Goal: Transaction & Acquisition: Obtain resource

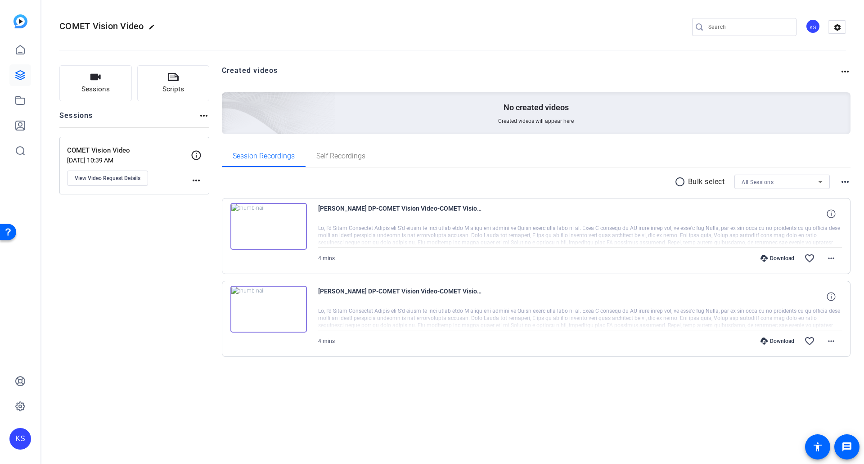
click at [267, 311] on img at bounding box center [268, 309] width 76 height 47
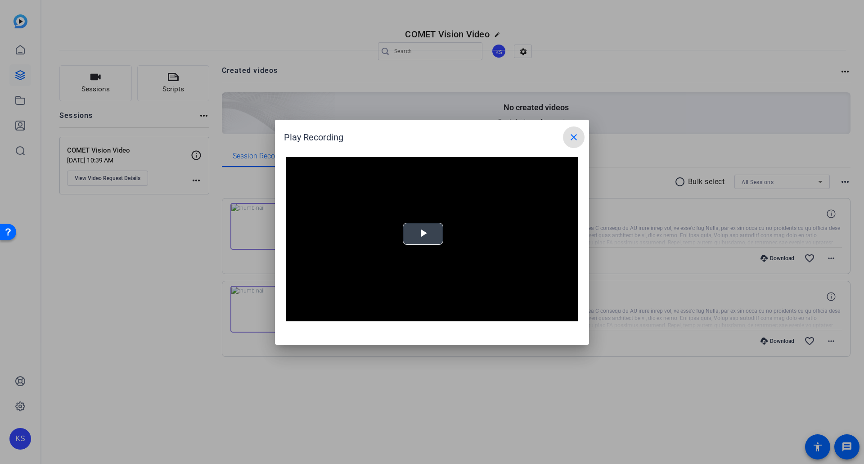
click at [423, 233] on span "Video Player" at bounding box center [423, 233] width 0 height 0
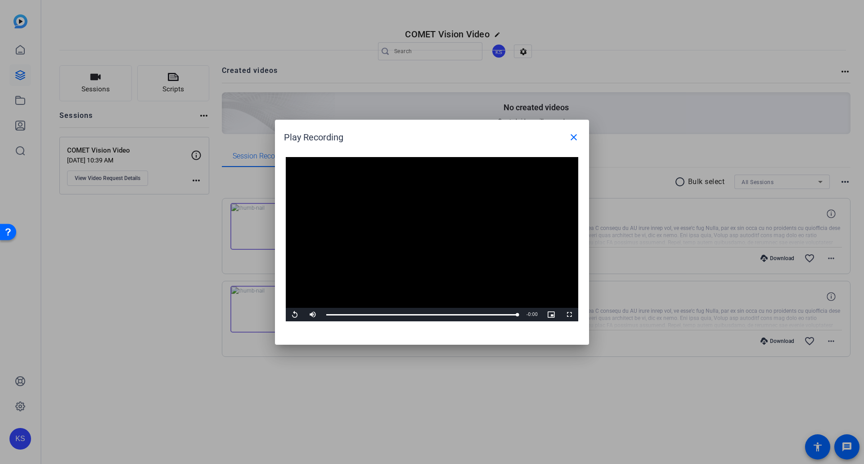
click at [575, 133] on mat-icon "close" at bounding box center [573, 137] width 11 height 11
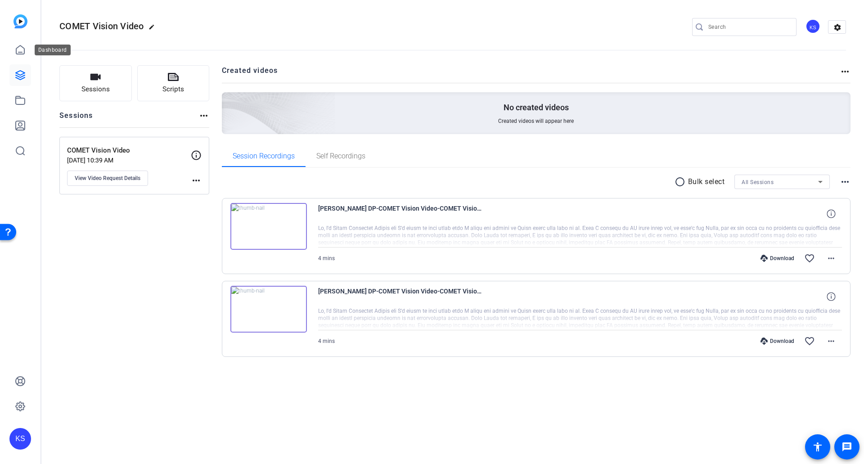
click at [24, 54] on icon at bounding box center [20, 49] width 8 height 9
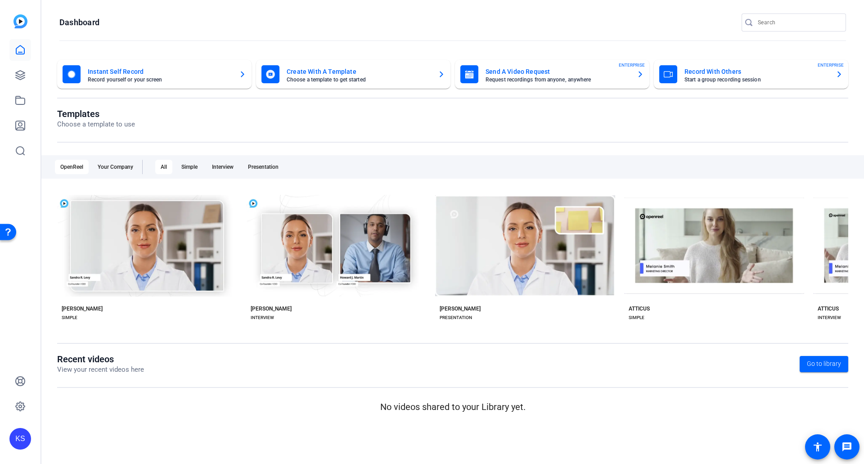
click at [113, 165] on div "Your Company" at bounding box center [115, 167] width 46 height 14
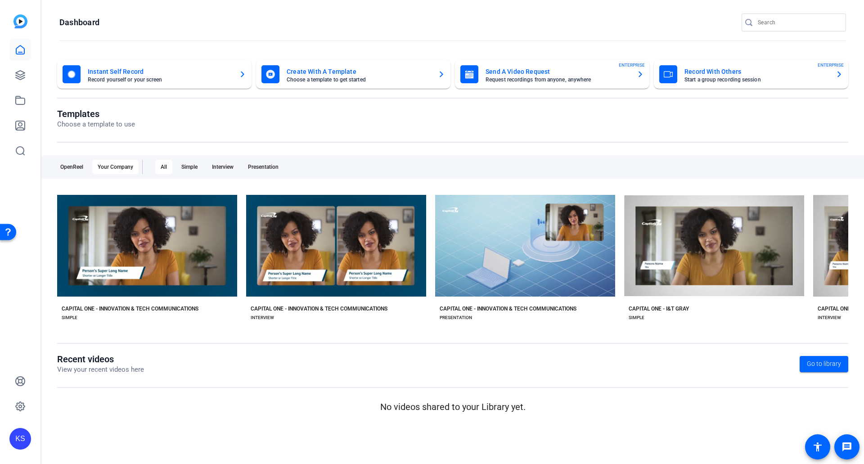
click at [507, 228] on span "Start with Capital One - Innovation & Tech Communications" at bounding box center [531, 229] width 140 height 11
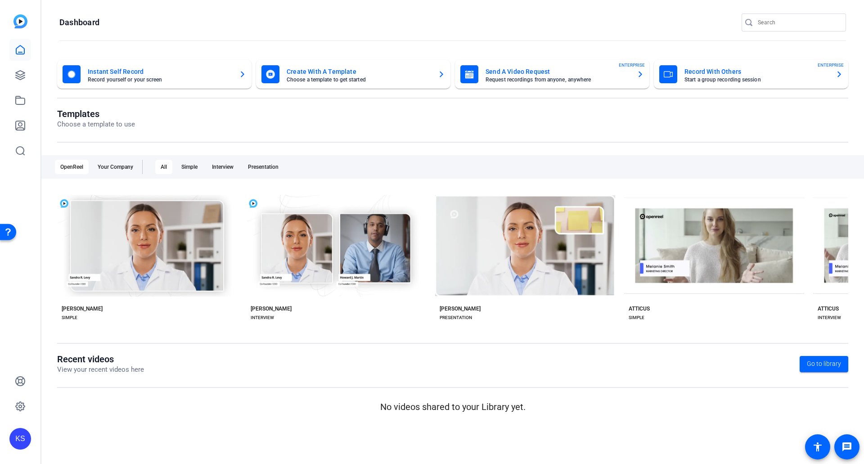
click at [114, 166] on div "Your Company" at bounding box center [115, 167] width 46 height 14
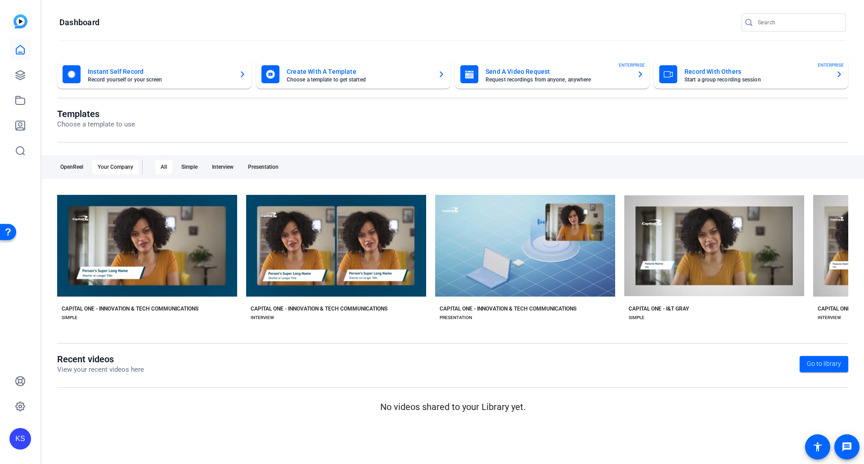
click at [364, 75] on mat-card-title "Create With A Template" at bounding box center [359, 71] width 144 height 11
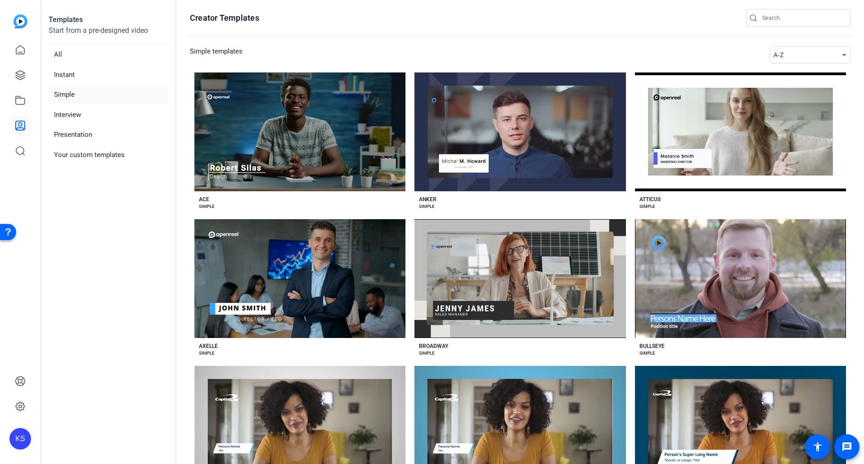
click at [86, 153] on li "Your custom templates" at bounding box center [109, 155] width 120 height 18
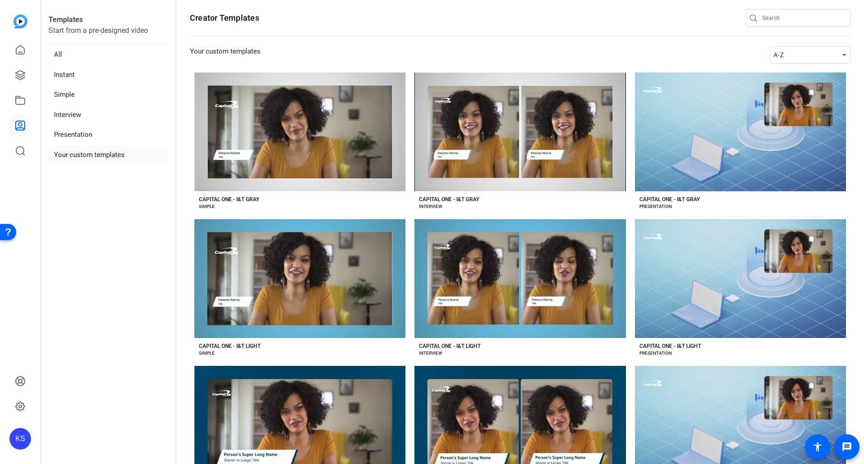
click at [730, 182] on div "Preview Capital One - I&T Gray" at bounding box center [740, 131] width 211 height 119
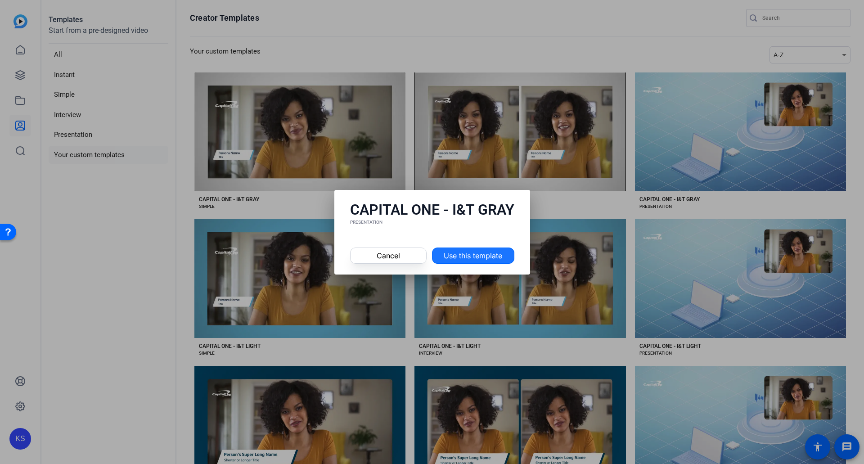
click at [472, 258] on span "Use this template" at bounding box center [472, 255] width 58 height 11
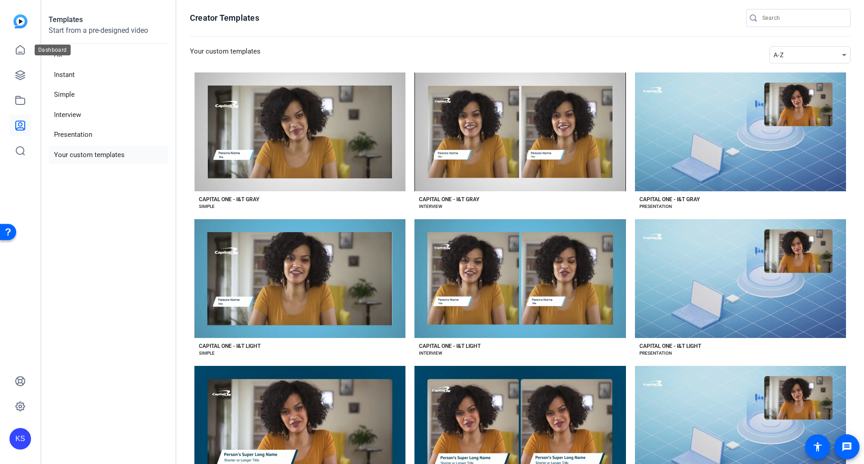
click at [20, 50] on icon at bounding box center [20, 50] width 11 height 11
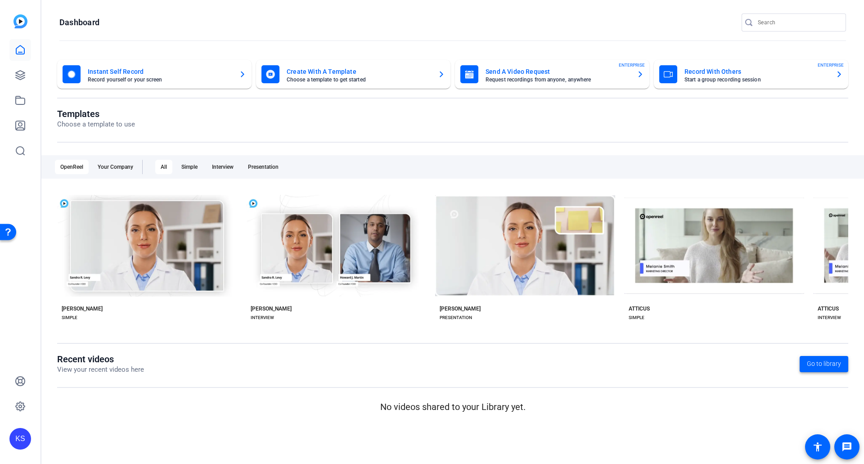
click at [811, 364] on span "Go to library" at bounding box center [823, 363] width 34 height 9
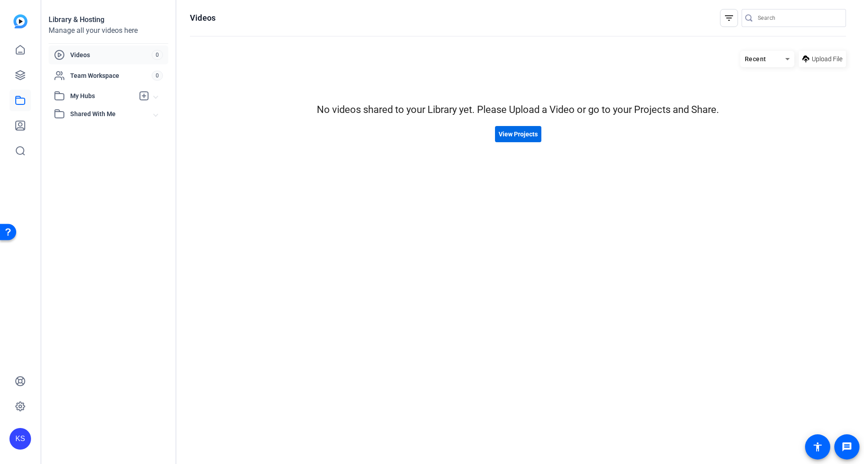
click at [526, 141] on span at bounding box center [518, 134] width 46 height 22
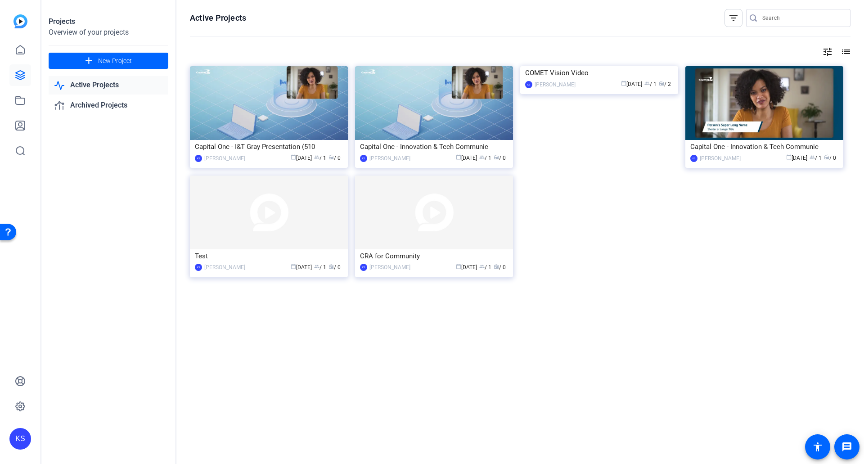
click at [564, 66] on img at bounding box center [599, 66] width 158 height 0
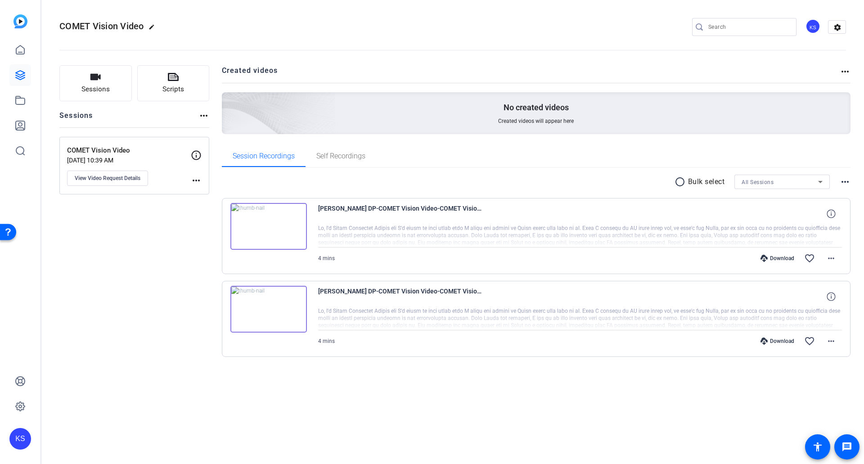
click at [845, 181] on mat-icon "more_horiz" at bounding box center [844, 181] width 11 height 11
click at [551, 160] on div at bounding box center [432, 232] width 864 height 464
click at [679, 183] on mat-icon "radio_button_unchecked" at bounding box center [680, 181] width 13 height 11
click at [851, 177] on div "Sessions Scripts Sessions more_horiz COMET Vision Video Aug 26, 2025 @ 10:39 AM…" at bounding box center [452, 225] width 822 height 343
click at [846, 180] on mat-icon "more_horiz" at bounding box center [844, 181] width 11 height 11
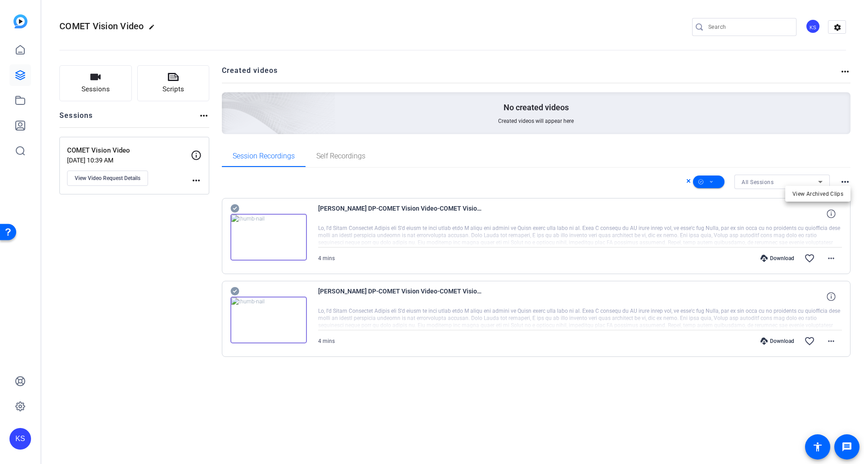
click at [832, 154] on div at bounding box center [432, 232] width 864 height 464
click at [831, 257] on mat-icon "more_horiz" at bounding box center [830, 258] width 11 height 11
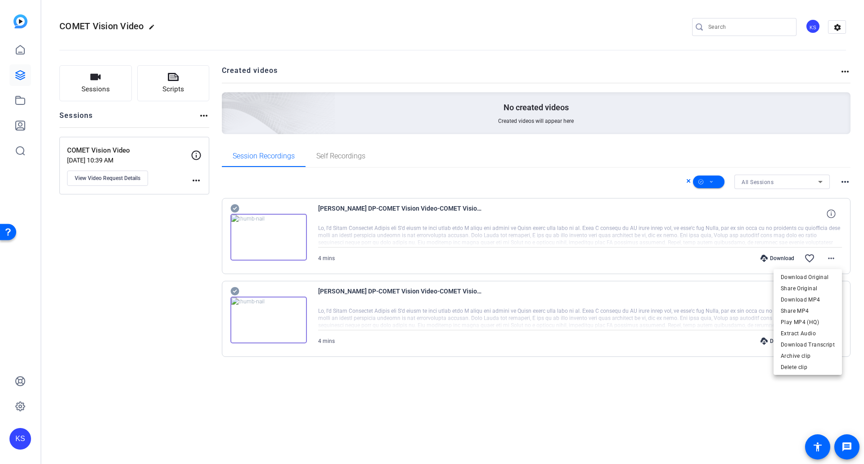
click at [530, 411] on div at bounding box center [432, 232] width 864 height 464
click at [846, 70] on mat-icon "more_horiz" at bounding box center [844, 71] width 11 height 11
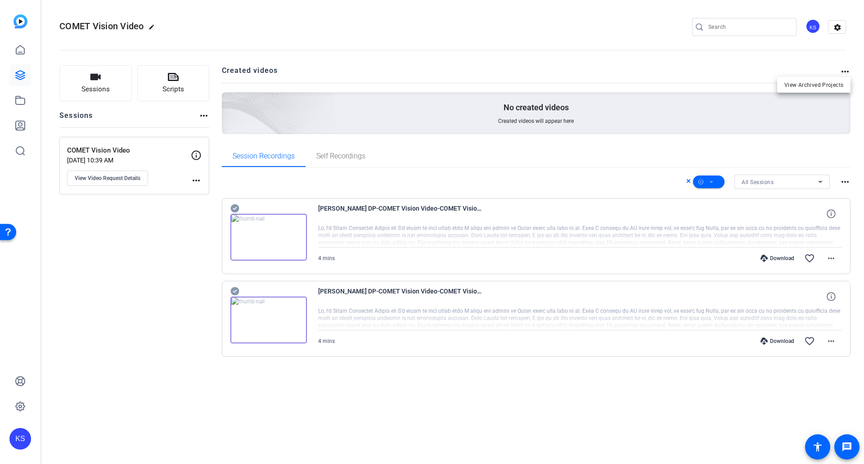
click at [664, 51] on div at bounding box center [432, 232] width 864 height 464
click at [502, 368] on div "All Sessions more_horiz Chris DP-COMET Vision Video-COMET Vision Video-17569335…" at bounding box center [536, 277] width 629 height 218
click at [192, 179] on mat-icon "more_horiz" at bounding box center [196, 180] width 11 height 11
click at [155, 219] on div at bounding box center [432, 232] width 864 height 464
click at [201, 113] on mat-icon "more_horiz" at bounding box center [203, 115] width 11 height 11
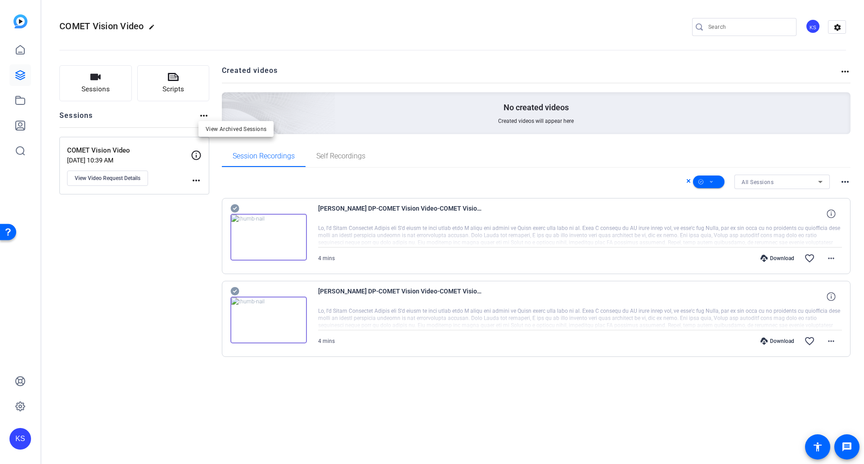
click at [142, 111] on div at bounding box center [432, 232] width 864 height 464
click at [828, 212] on icon at bounding box center [830, 213] width 9 height 9
click at [828, 212] on mat-icon "close" at bounding box center [830, 213] width 11 height 11
click at [831, 294] on icon at bounding box center [830, 296] width 9 height 9
click at [831, 294] on mat-icon "close" at bounding box center [830, 296] width 11 height 11
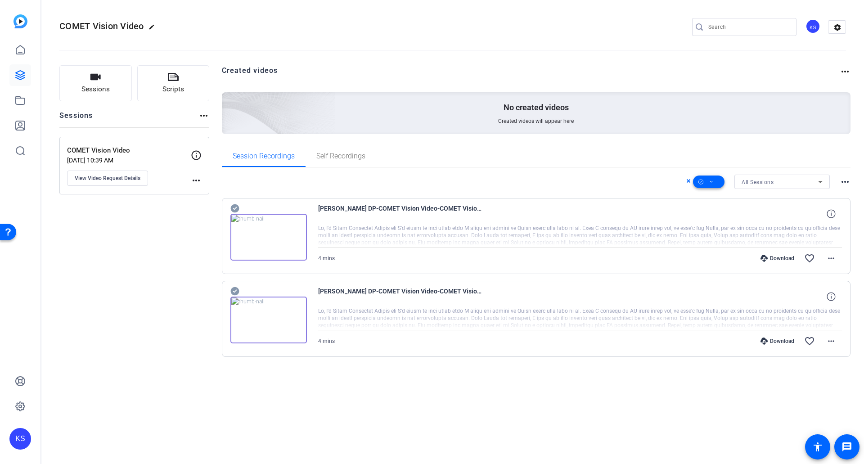
click at [710, 184] on icon at bounding box center [711, 181] width 4 height 11
click at [686, 182] on div at bounding box center [432, 232] width 864 height 464
click at [688, 180] on icon at bounding box center [688, 180] width 4 height 11
click at [23, 74] on icon at bounding box center [20, 75] width 9 height 9
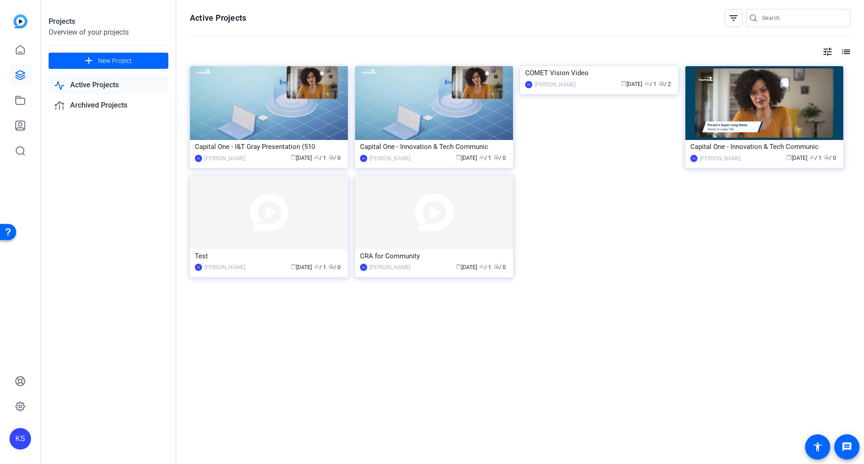
click at [438, 113] on img at bounding box center [434, 103] width 158 height 74
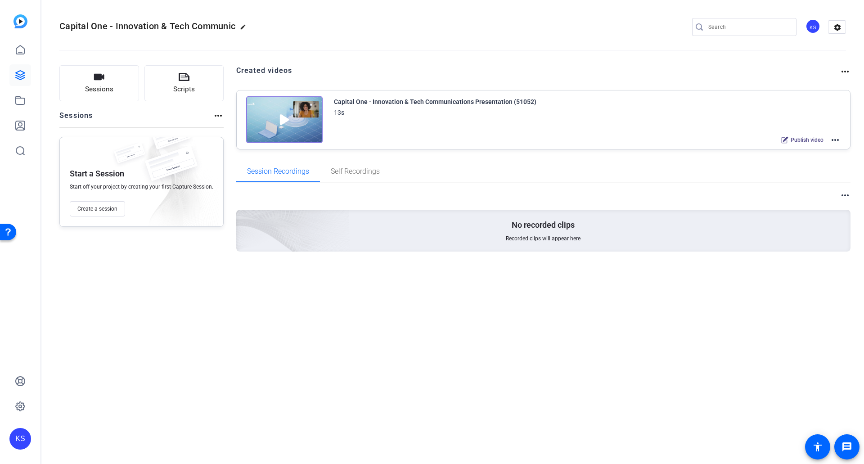
click at [844, 192] on mat-icon "more_horiz" at bounding box center [844, 195] width 11 height 11
click at [610, 193] on div at bounding box center [432, 232] width 864 height 464
click at [18, 52] on icon at bounding box center [20, 50] width 11 height 11
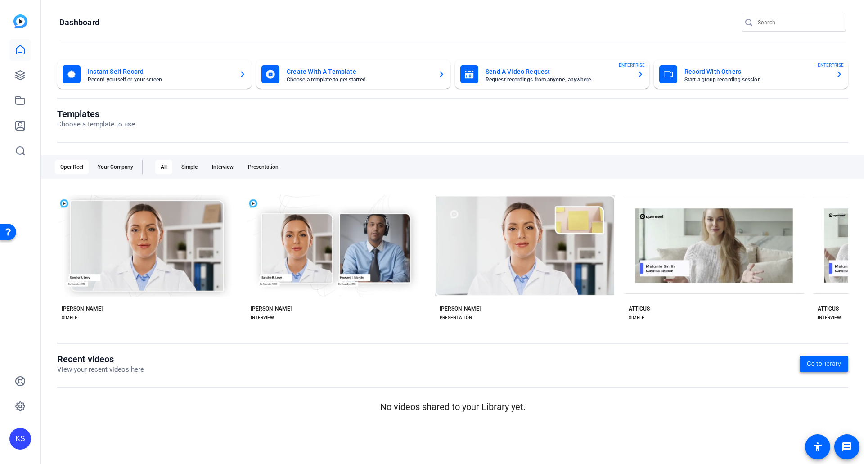
click at [823, 365] on span "Go to library" at bounding box center [823, 363] width 34 height 9
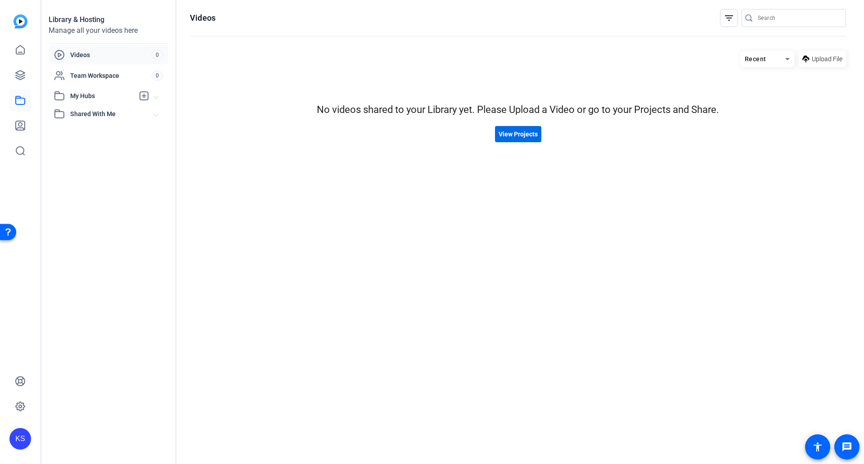
click at [522, 134] on span "View Projects" at bounding box center [517, 134] width 39 height 9
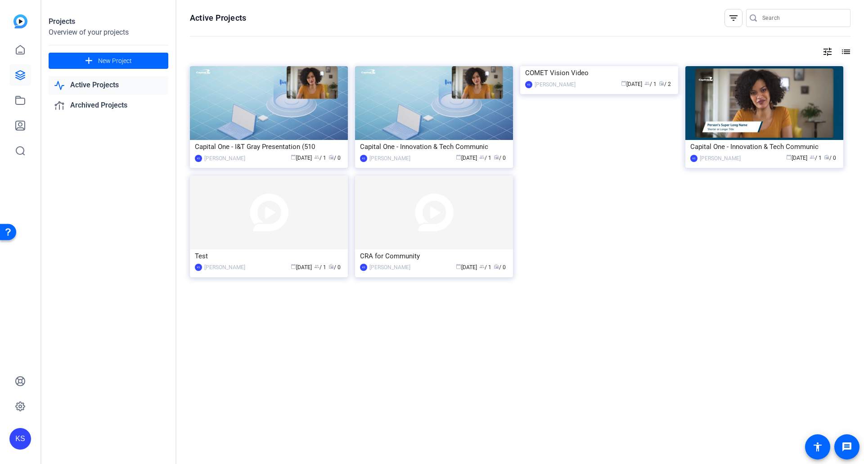
click at [845, 51] on mat-icon "list" at bounding box center [844, 51] width 11 height 11
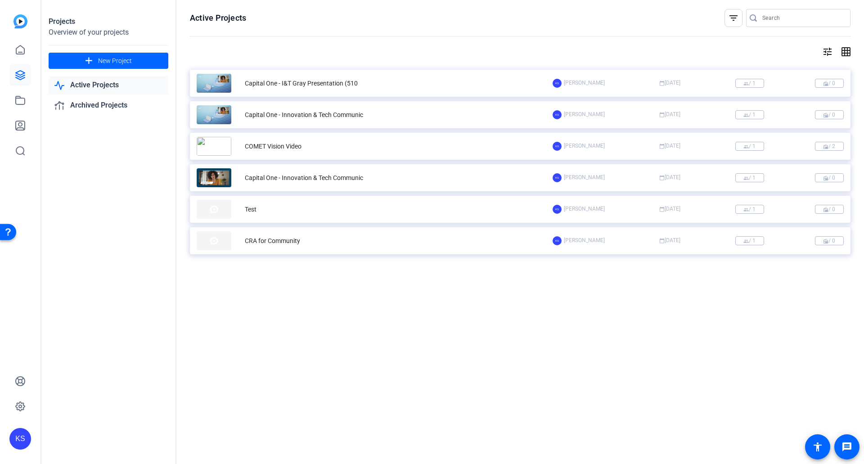
click at [830, 50] on mat-icon "tune" at bounding box center [827, 51] width 11 height 11
click at [822, 51] on div at bounding box center [432, 232] width 864 height 464
click at [843, 47] on mat-icon "grid_on" at bounding box center [844, 51] width 11 height 11
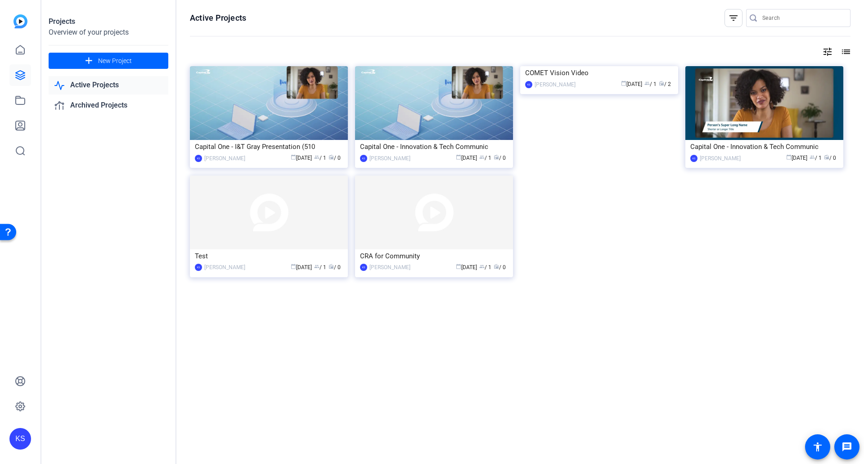
drag, startPoint x: 457, startPoint y: 139, endPoint x: 634, endPoint y: 112, distance: 179.1
click at [634, 66] on img at bounding box center [599, 66] width 158 height 0
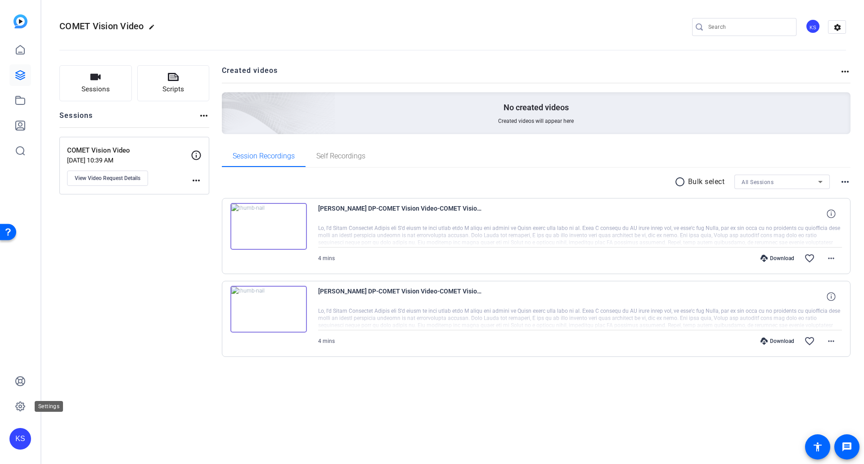
click at [17, 409] on icon at bounding box center [20, 406] width 9 height 9
click at [683, 183] on mat-icon "radio_button_unchecked" at bounding box center [680, 181] width 13 height 11
click at [703, 182] on span at bounding box center [708, 182] width 31 height 22
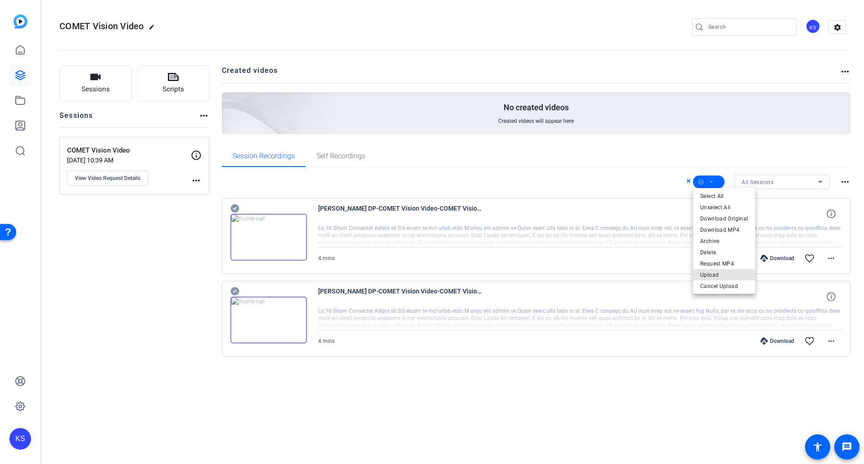
click at [725, 273] on span "Upload" at bounding box center [724, 274] width 48 height 11
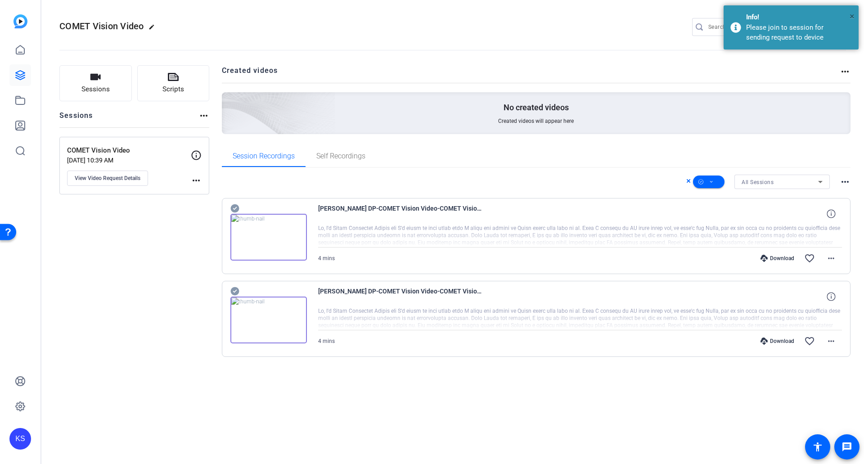
click at [850, 13] on span "×" at bounding box center [851, 16] width 5 height 11
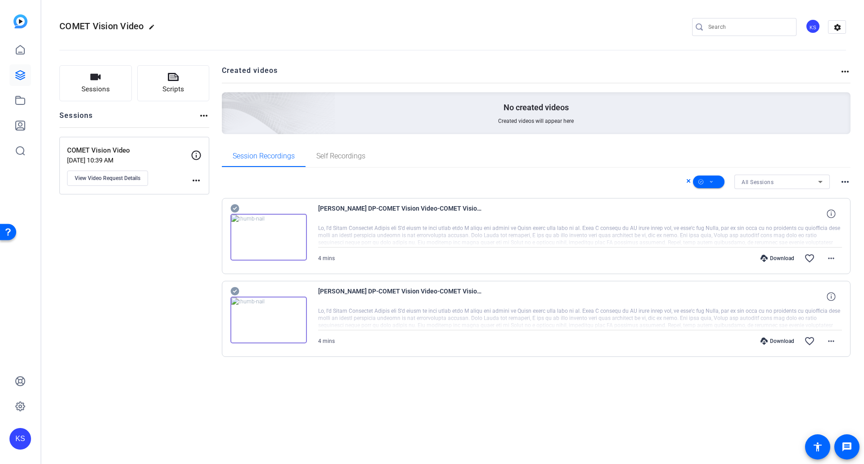
click at [844, 182] on mat-icon "more_horiz" at bounding box center [844, 181] width 11 height 11
click at [844, 182] on div at bounding box center [432, 232] width 864 height 464
click at [715, 185] on span at bounding box center [708, 182] width 31 height 22
click at [716, 185] on div at bounding box center [432, 232] width 864 height 464
click at [487, 159] on div "Session Recordings Self Recordings" at bounding box center [536, 156] width 629 height 22
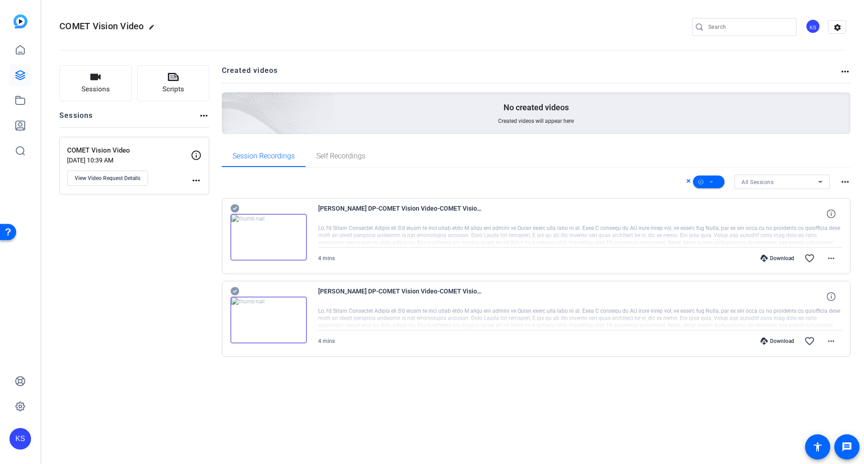
click at [198, 177] on mat-icon "more_horiz" at bounding box center [196, 180] width 11 height 11
click at [198, 177] on div at bounding box center [432, 232] width 864 height 464
click at [194, 116] on div "Sessions more_horiz" at bounding box center [134, 118] width 150 height 17
click at [201, 114] on mat-icon "more_horiz" at bounding box center [203, 115] width 11 height 11
click at [201, 114] on div at bounding box center [432, 232] width 864 height 464
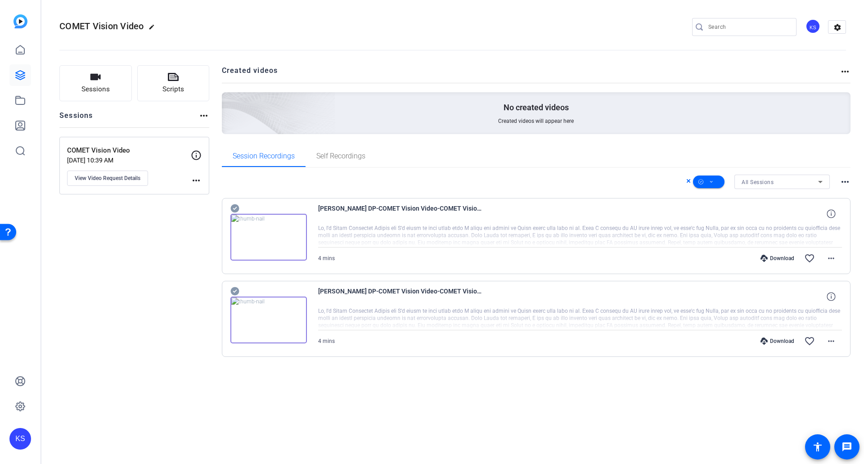
click at [561, 118] on span "Created videos will appear here" at bounding box center [536, 120] width 76 height 7
click at [470, 129] on div "No created videos Created videos will appear here" at bounding box center [536, 113] width 629 height 42
click at [686, 181] on icon at bounding box center [688, 180] width 4 height 11
click at [22, 58] on link at bounding box center [20, 50] width 22 height 22
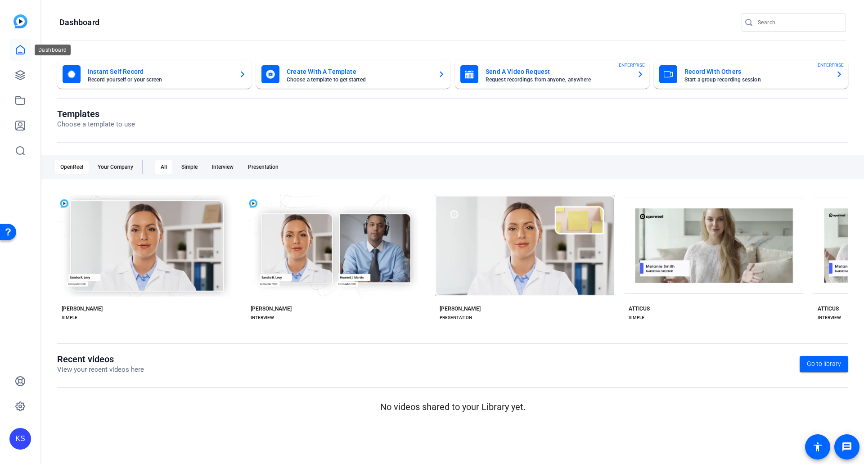
click at [22, 55] on link at bounding box center [20, 50] width 22 height 22
click at [23, 78] on icon at bounding box center [20, 75] width 9 height 9
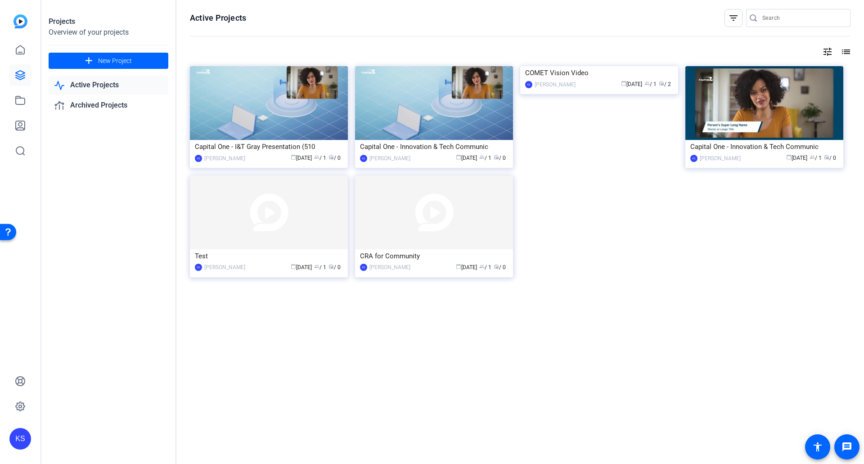
click at [382, 122] on img at bounding box center [434, 103] width 158 height 74
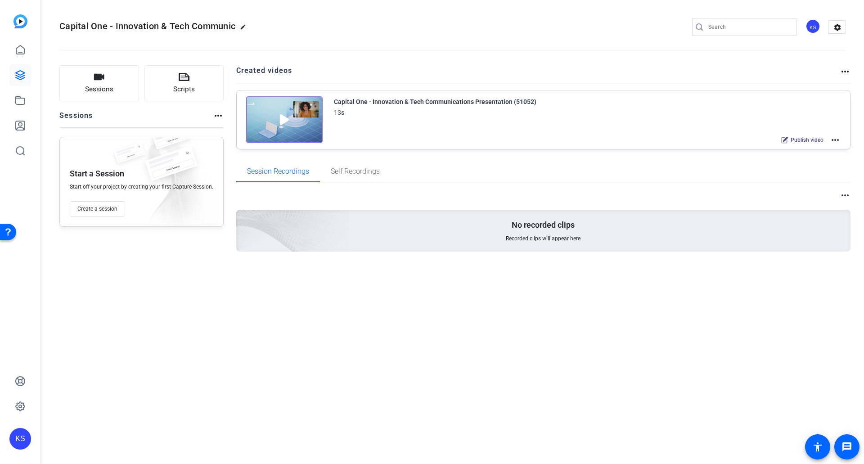
click at [847, 197] on mat-icon "more_horiz" at bounding box center [844, 195] width 11 height 11
click at [739, 185] on div at bounding box center [432, 232] width 864 height 464
click at [839, 138] on mat-icon "more_horiz" at bounding box center [834, 139] width 11 height 11
click at [609, 161] on div at bounding box center [432, 232] width 864 height 464
click at [108, 212] on span "Create a session" at bounding box center [97, 208] width 40 height 7
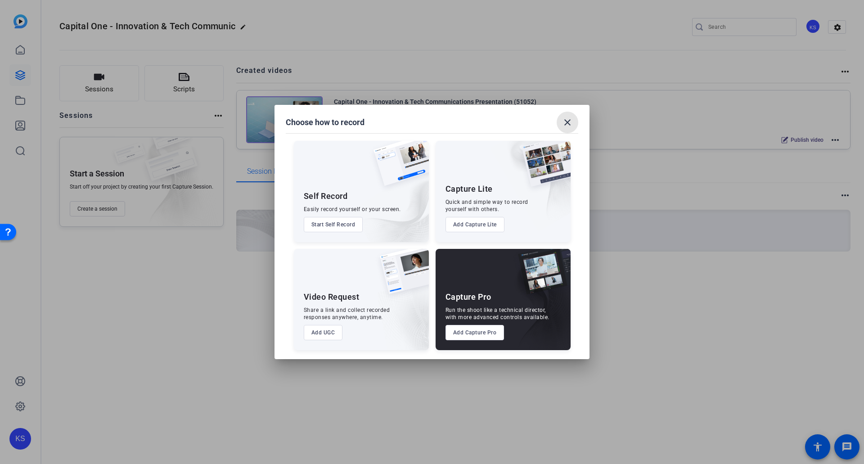
click at [569, 124] on mat-icon "close" at bounding box center [567, 122] width 11 height 11
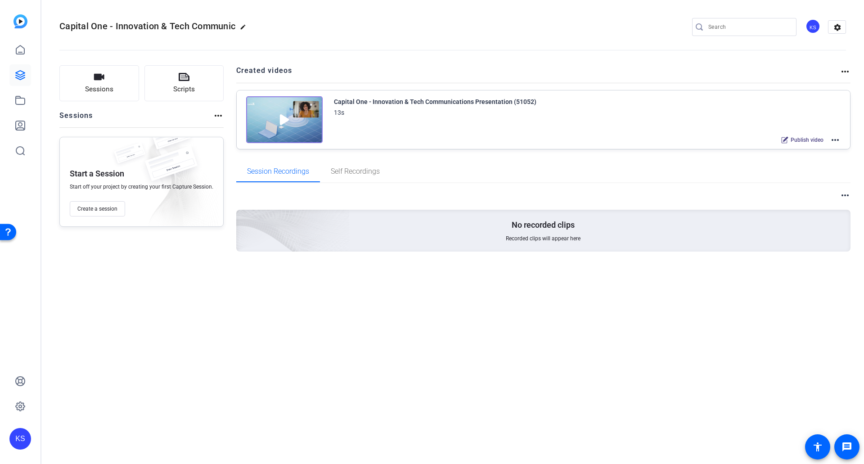
click at [836, 26] on mat-icon "settings" at bounding box center [837, 27] width 18 height 13
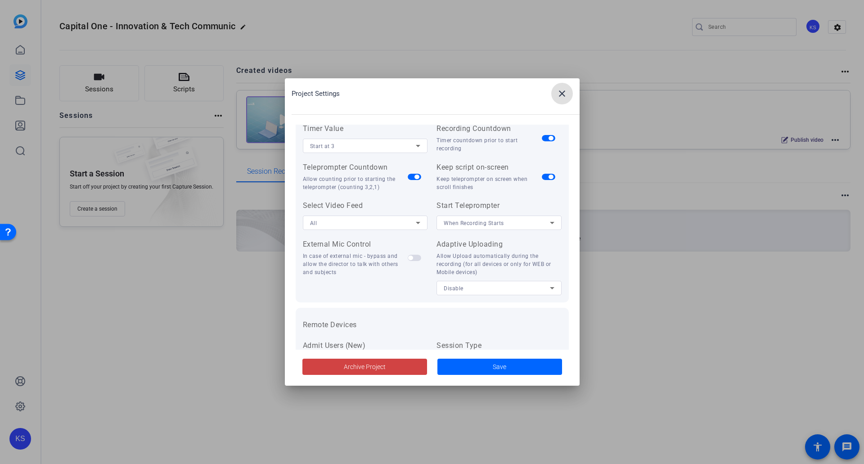
scroll to position [186, 0]
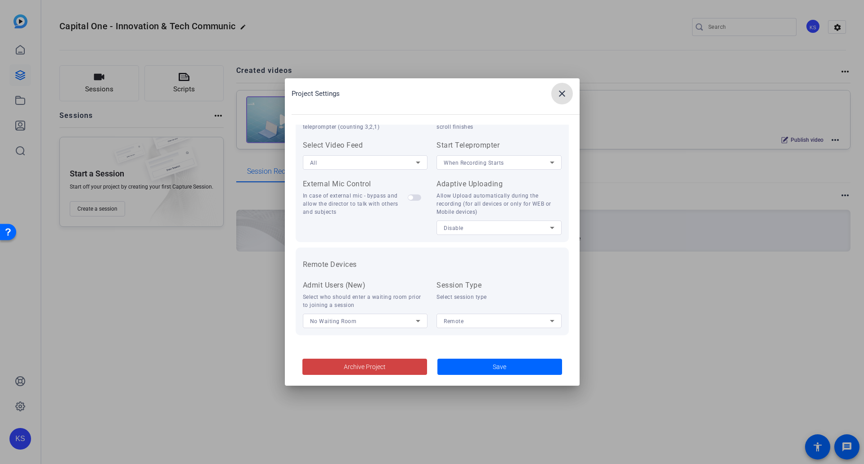
click at [563, 92] on mat-icon "close" at bounding box center [561, 93] width 11 height 11
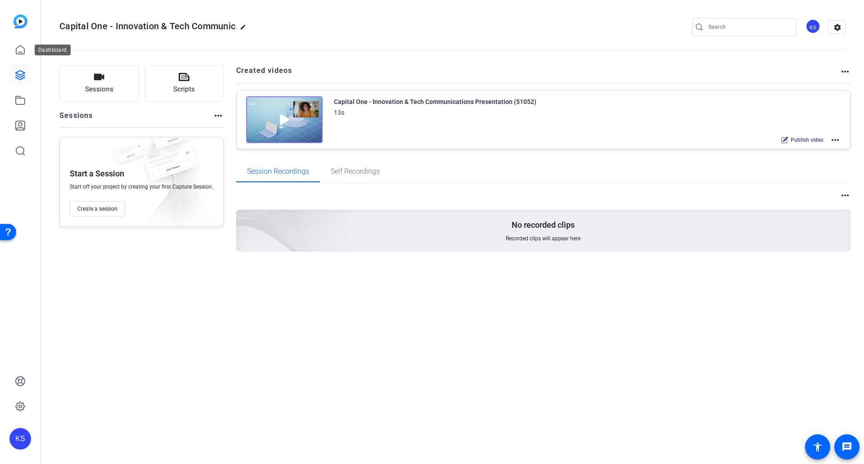
click at [17, 54] on icon at bounding box center [20, 49] width 8 height 9
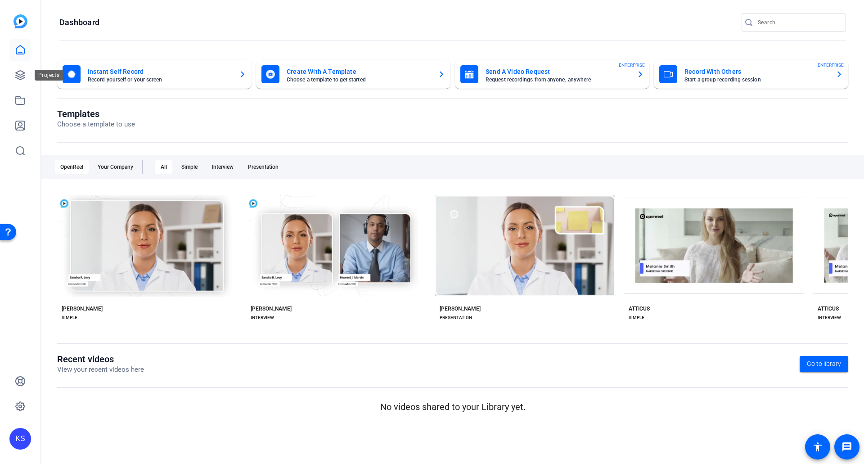
click at [19, 81] on link at bounding box center [20, 75] width 22 height 22
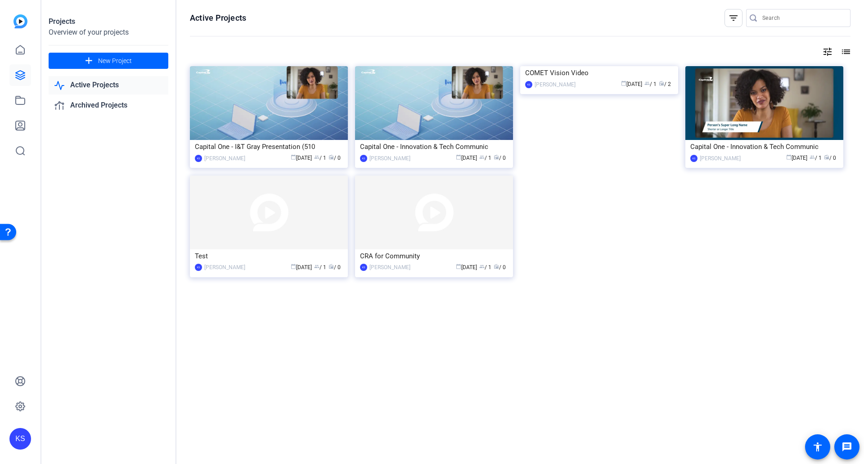
click at [605, 66] on img at bounding box center [599, 66] width 158 height 0
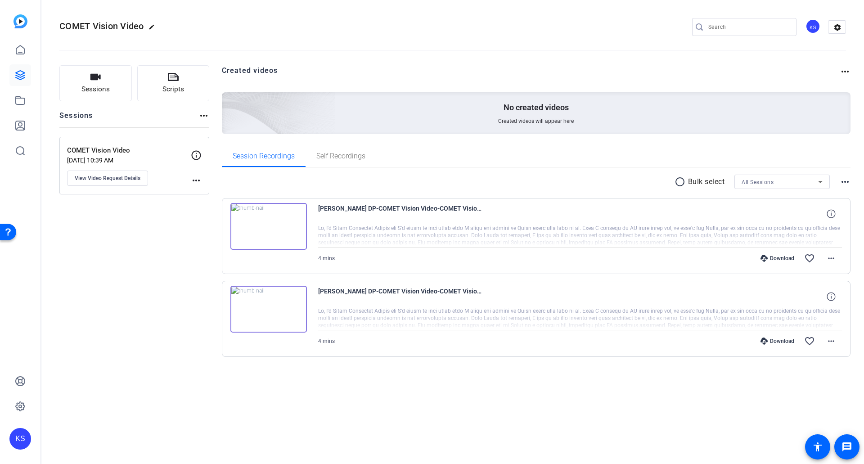
click at [540, 112] on p "No created videos" at bounding box center [535, 107] width 65 height 11
click at [545, 130] on div "No created videos Created videos will appear here" at bounding box center [536, 113] width 629 height 42
click at [843, 70] on mat-icon "more_horiz" at bounding box center [844, 71] width 11 height 11
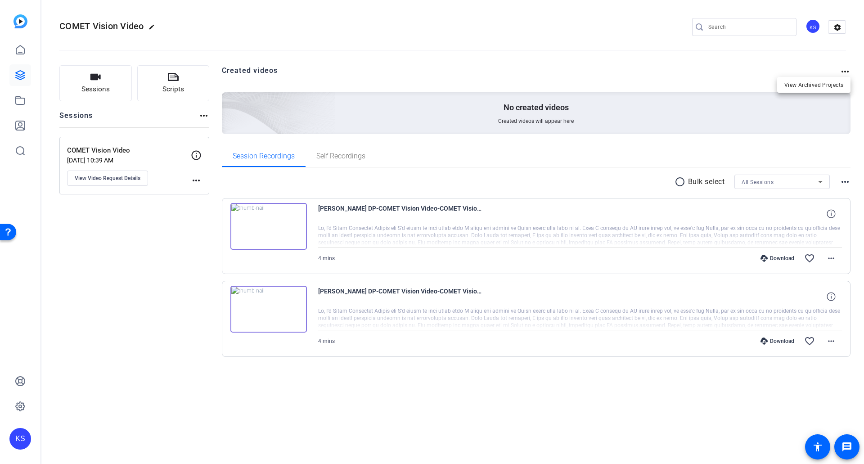
click at [843, 73] on div at bounding box center [432, 232] width 864 height 464
click at [255, 75] on h2 "Created videos" at bounding box center [531, 74] width 618 height 18
click at [265, 106] on img at bounding box center [228, 100] width 215 height 195
click at [530, 104] on p "No created videos" at bounding box center [535, 107] width 65 height 11
click at [584, 116] on div "No created videos Created videos will appear here" at bounding box center [536, 113] width 629 height 42
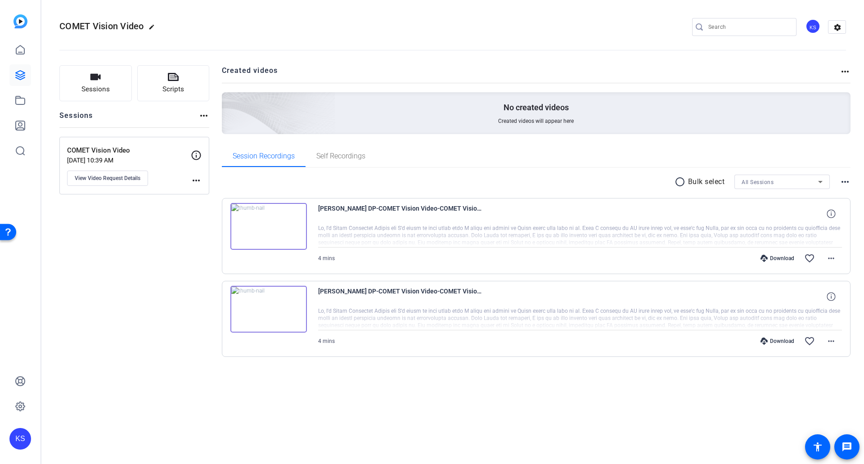
click at [531, 173] on div "radio_button_unchecked Bulk select All Sessions more_horiz Chris DP-COMET Visio…" at bounding box center [536, 277] width 629 height 218
click at [195, 152] on icon at bounding box center [196, 155] width 11 height 11
click at [202, 184] on div "COMET Vision Video Aug 26, 2025 @ 10:39 AM View Video Request Details more_horiz" at bounding box center [134, 166] width 150 height 58
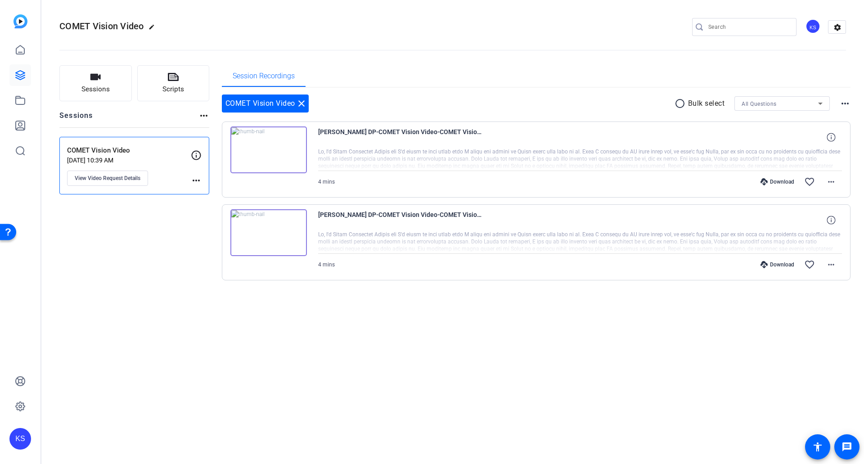
click at [198, 179] on mat-icon "more_horiz" at bounding box center [196, 180] width 11 height 11
click at [126, 176] on div at bounding box center [432, 232] width 864 height 464
click at [126, 176] on span "View Video Request Details" at bounding box center [108, 178] width 66 height 7
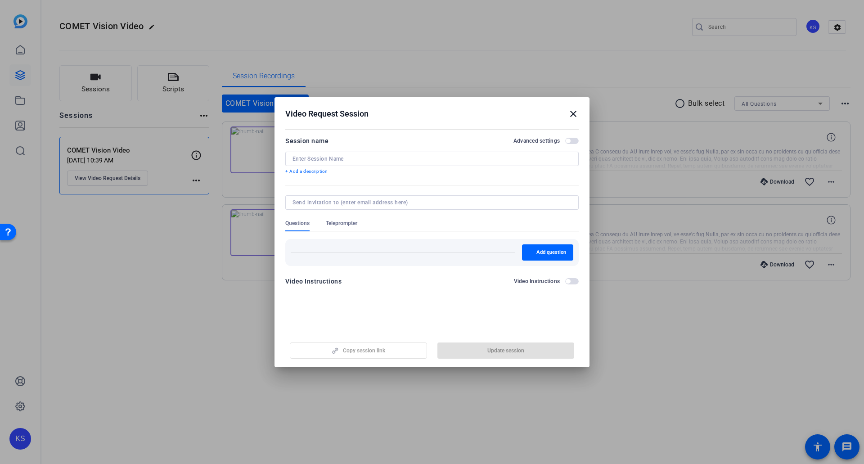
type input "COMET Vision Video"
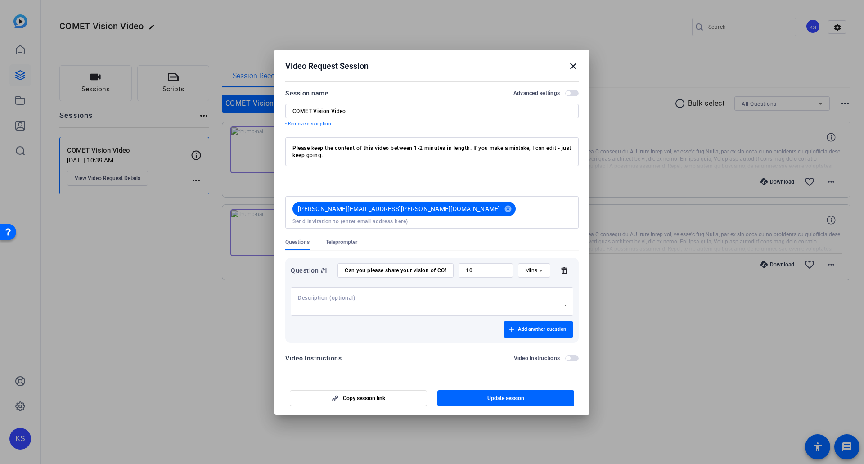
click at [573, 72] on mat-icon "close" at bounding box center [573, 66] width 11 height 11
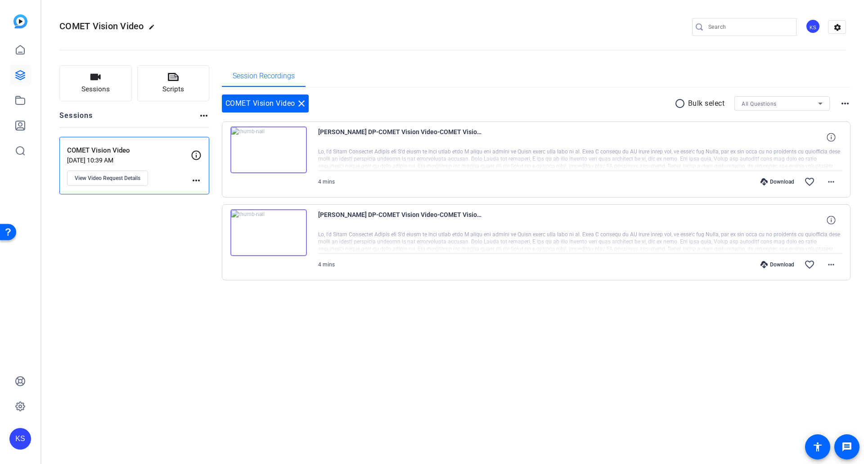
click at [200, 115] on mat-icon "more_horiz" at bounding box center [203, 115] width 11 height 11
click at [152, 90] on div at bounding box center [432, 232] width 864 height 464
click at [170, 79] on icon at bounding box center [173, 77] width 11 height 11
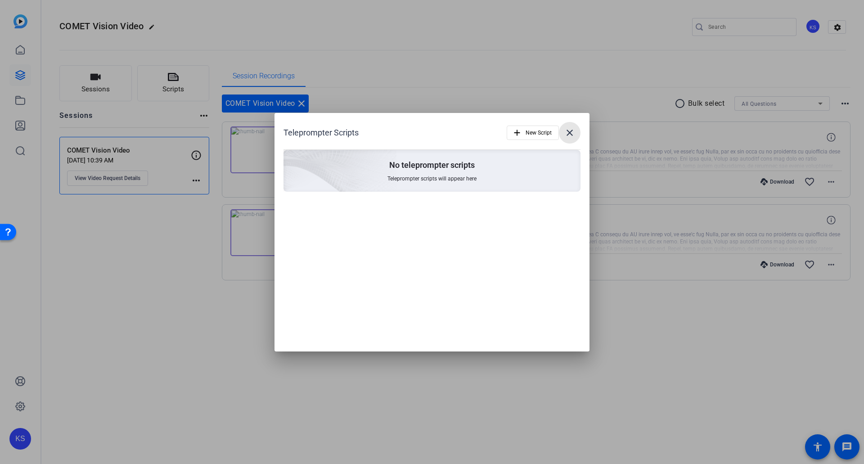
click at [564, 135] on mat-icon "close" at bounding box center [569, 132] width 11 height 11
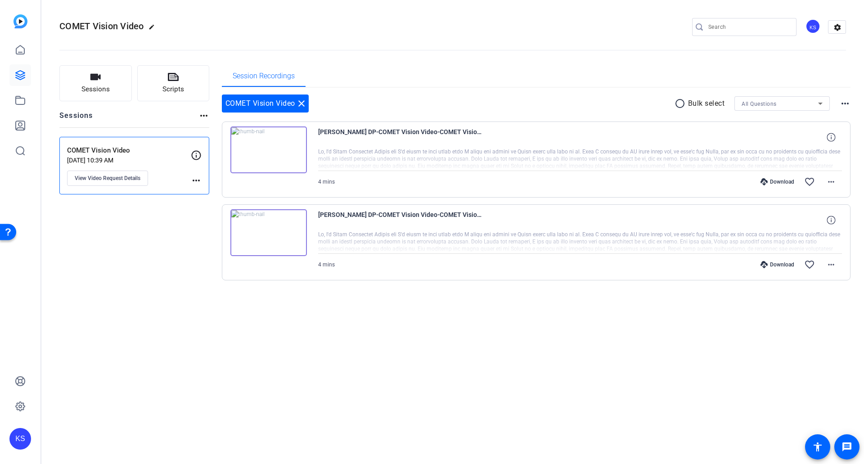
click at [100, 90] on span "Sessions" at bounding box center [95, 89] width 28 height 10
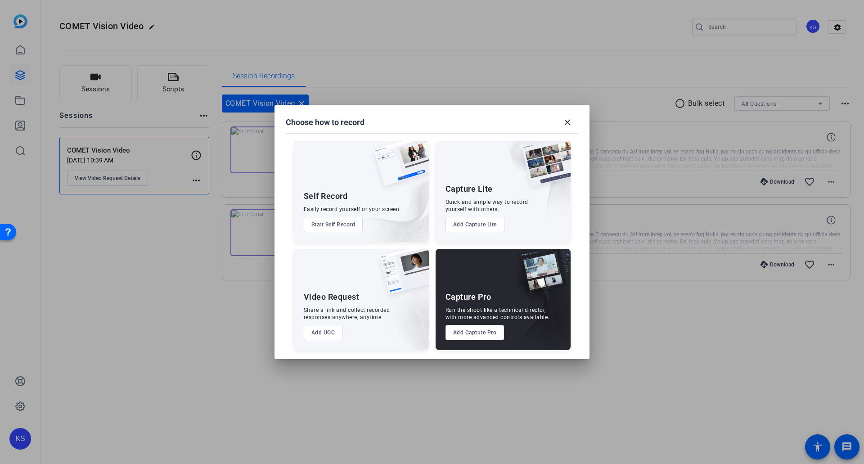
click at [565, 123] on mat-icon "close" at bounding box center [567, 122] width 11 height 11
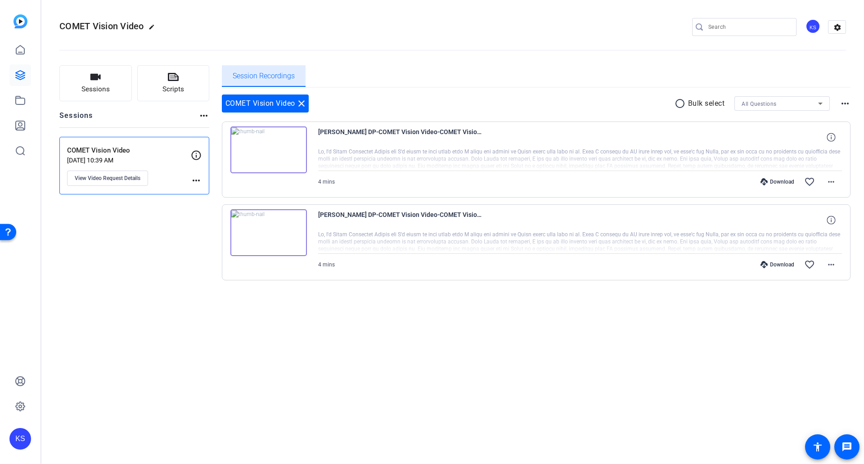
click at [248, 77] on span "Session Recordings" at bounding box center [264, 75] width 62 height 7
click at [107, 87] on span "Sessions" at bounding box center [95, 89] width 28 height 10
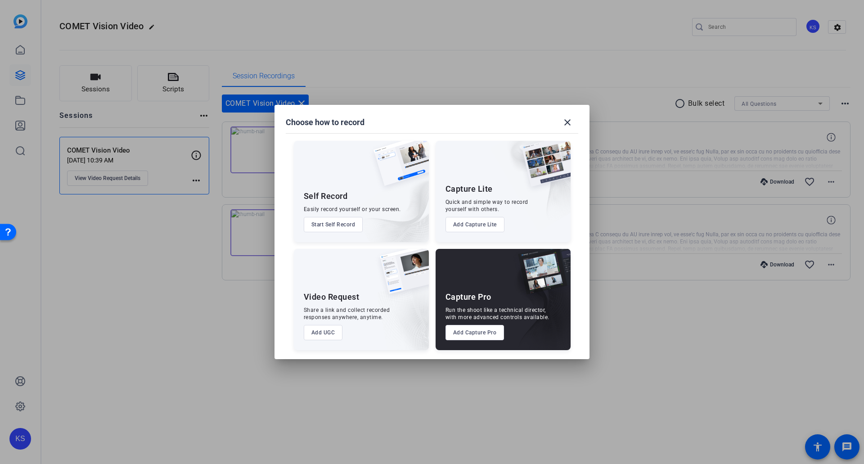
click at [557, 119] on span at bounding box center [567, 123] width 22 height 22
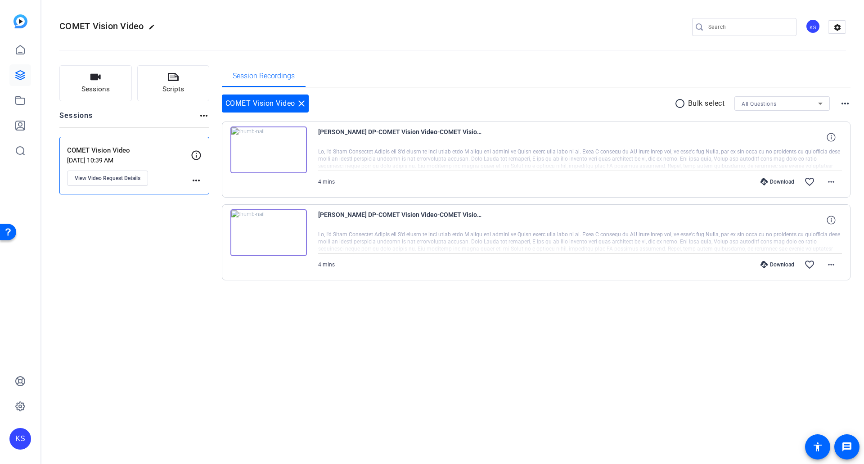
click at [777, 180] on div "Download" at bounding box center [777, 181] width 43 height 7
click at [781, 265] on div "Download" at bounding box center [777, 264] width 43 height 7
click at [828, 181] on mat-icon "more_horiz" at bounding box center [830, 181] width 11 height 11
click at [818, 209] on span "Share Original" at bounding box center [807, 211] width 54 height 11
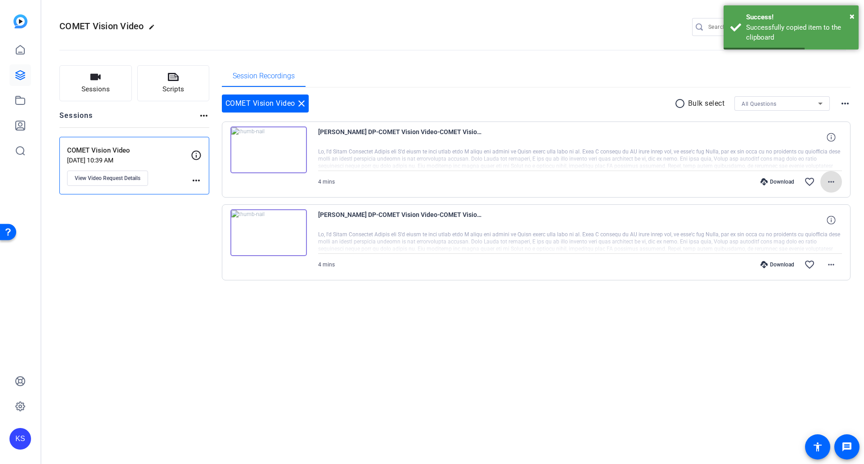
click at [828, 269] on mat-icon "more_horiz" at bounding box center [830, 264] width 11 height 11
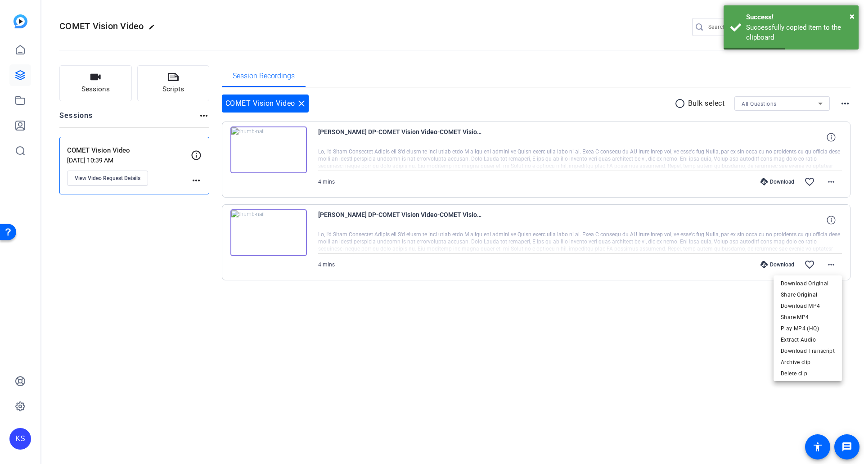
click at [816, 293] on span "Share Original" at bounding box center [807, 294] width 54 height 11
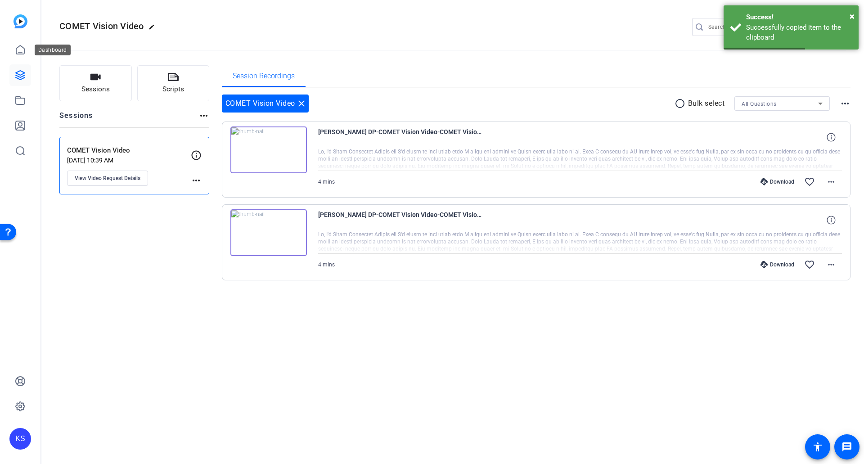
click at [21, 52] on icon at bounding box center [20, 49] width 8 height 9
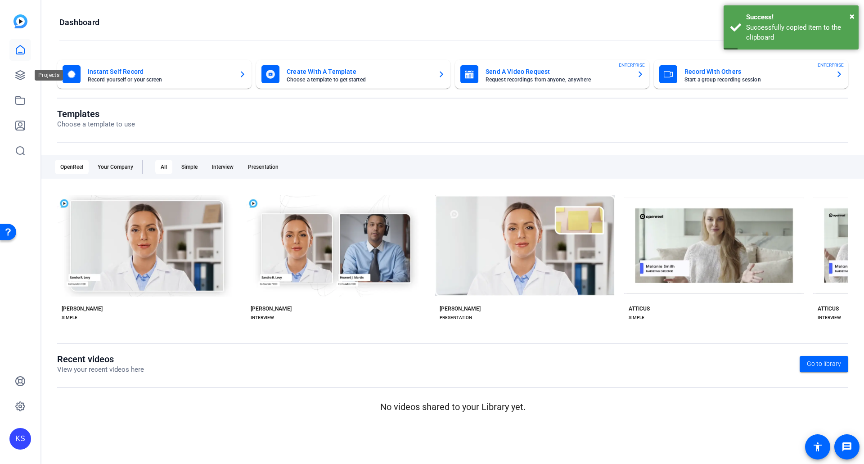
click at [17, 78] on icon at bounding box center [20, 75] width 9 height 9
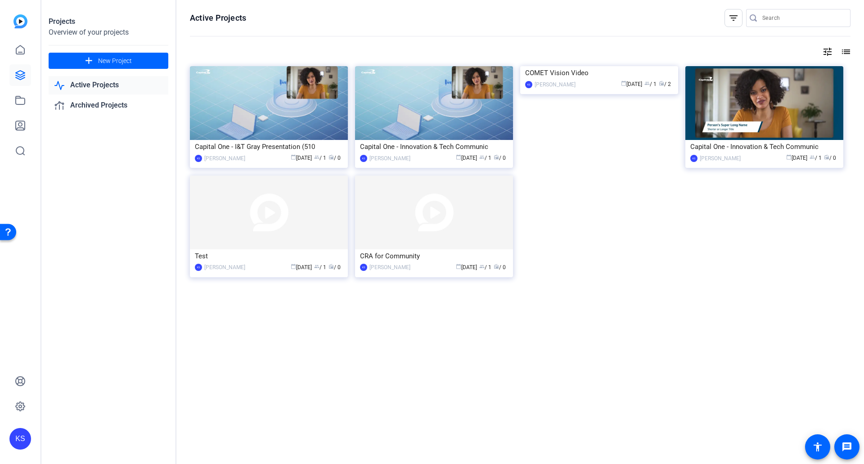
click at [478, 121] on img at bounding box center [434, 103] width 158 height 74
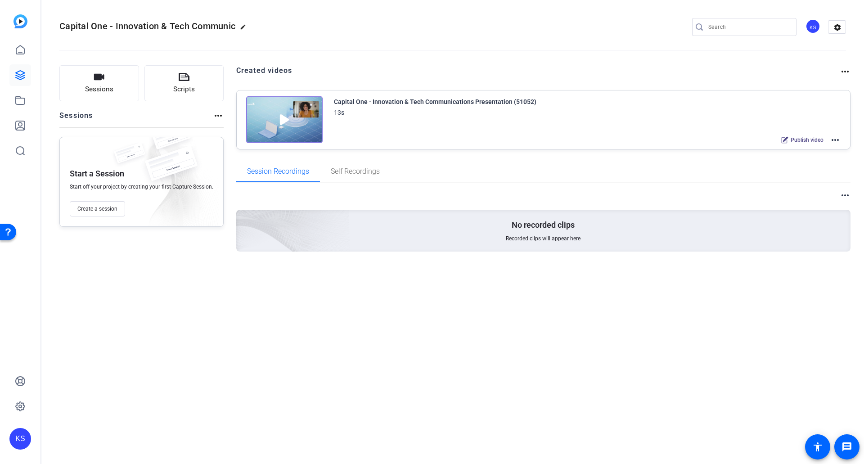
click at [559, 239] on span "Recorded clips will appear here" at bounding box center [543, 238] width 75 height 7
click at [848, 200] on mat-icon "more_horiz" at bounding box center [844, 195] width 11 height 11
click at [825, 206] on span "View Archived Clips" at bounding box center [817, 207] width 51 height 11
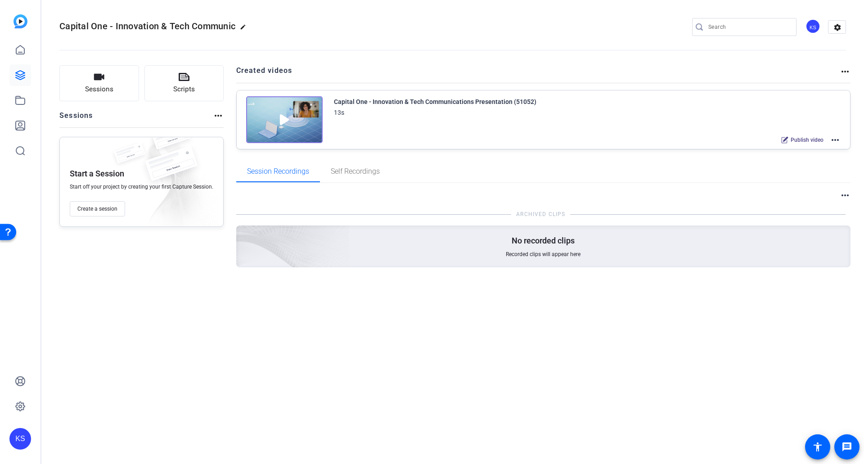
click at [841, 199] on mat-icon "more_horiz" at bounding box center [844, 195] width 11 height 11
click at [821, 208] on span "Hide Archived Clips" at bounding box center [818, 207] width 50 height 11
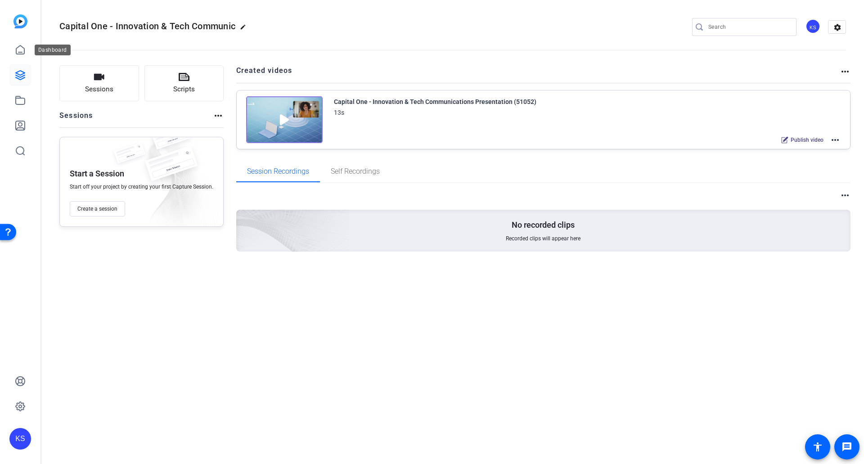
click at [19, 51] on icon at bounding box center [20, 50] width 11 height 11
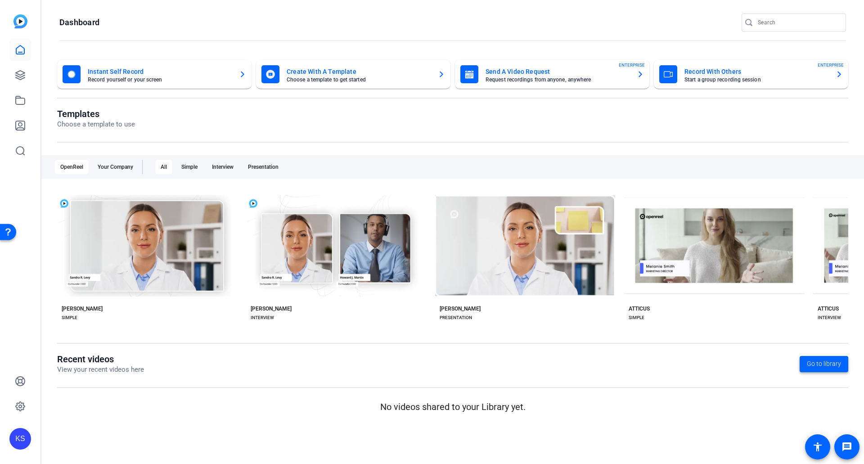
click at [820, 367] on span "Go to library" at bounding box center [823, 363] width 34 height 9
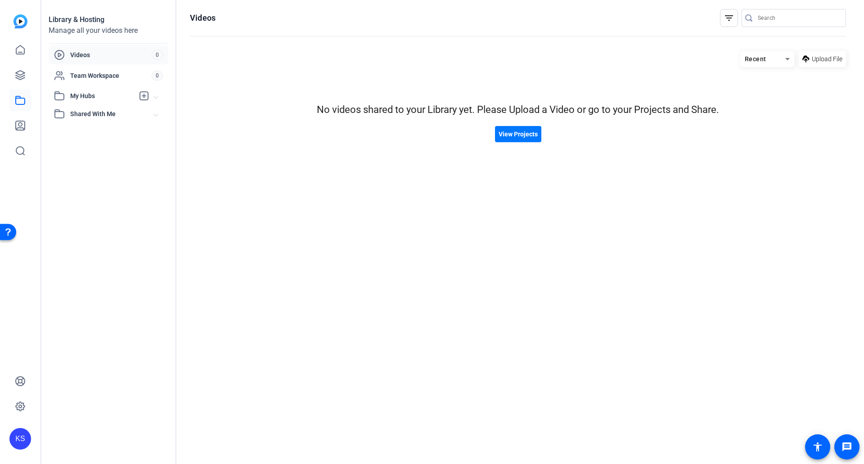
click at [157, 99] on span at bounding box center [156, 95] width 4 height 9
click at [508, 134] on span "View Projects" at bounding box center [517, 134] width 39 height 9
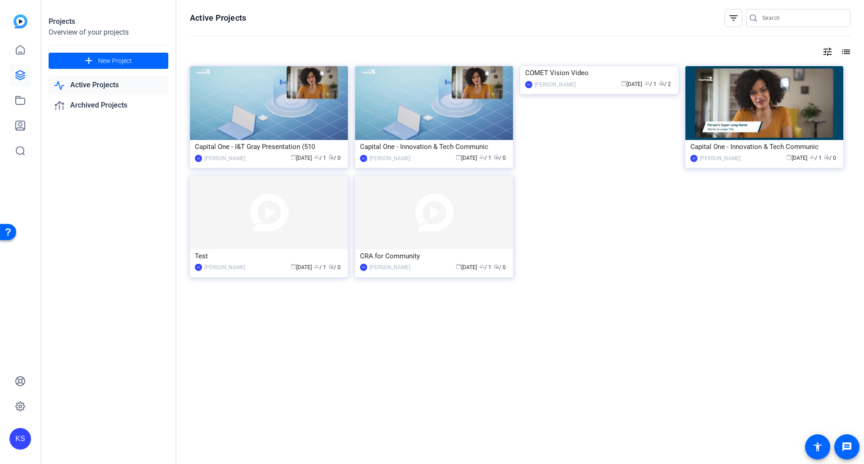
click at [587, 66] on img at bounding box center [599, 66] width 158 height 0
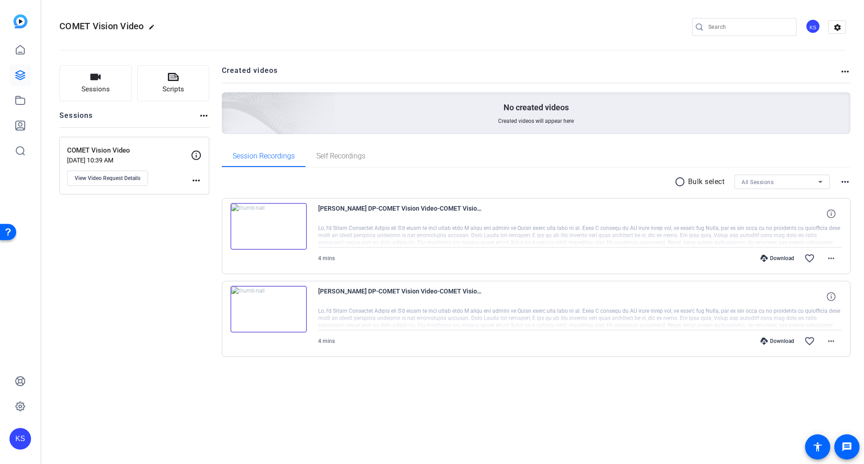
click at [831, 258] on mat-icon "more_horiz" at bounding box center [830, 258] width 11 height 11
click at [693, 406] on div at bounding box center [432, 232] width 864 height 464
click at [825, 341] on span at bounding box center [831, 341] width 22 height 22
click at [716, 404] on div at bounding box center [432, 232] width 864 height 464
click at [21, 54] on icon at bounding box center [20, 49] width 8 height 9
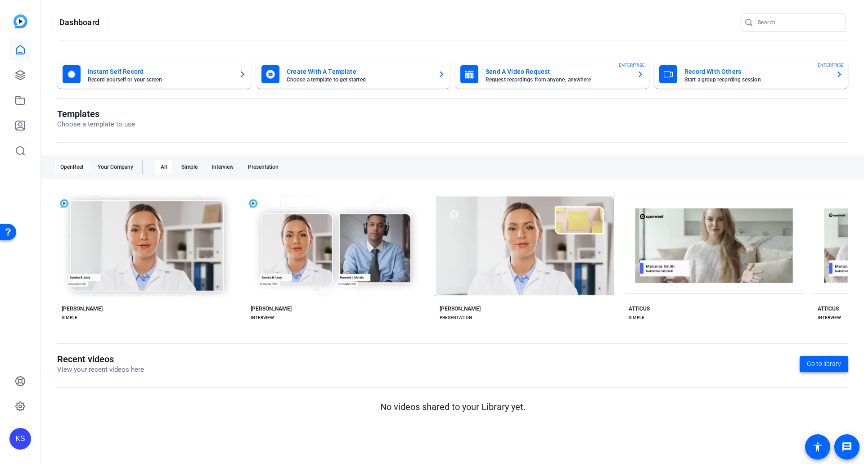
click at [831, 367] on span "Go to library" at bounding box center [823, 363] width 34 height 9
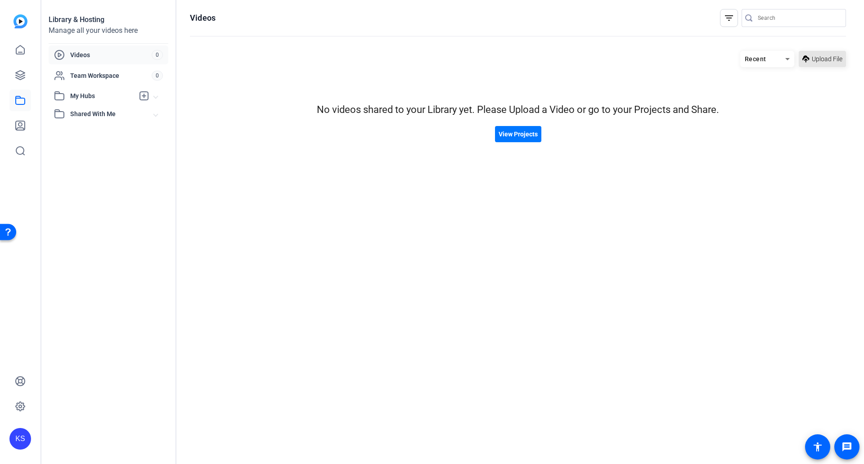
click at [811, 57] on span "Upload File" at bounding box center [826, 58] width 31 height 9
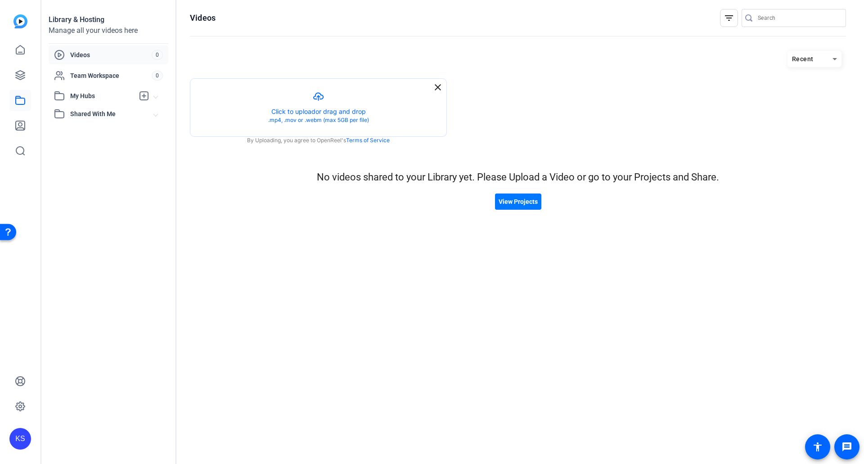
click at [327, 114] on button "button" at bounding box center [318, 108] width 256 height 58
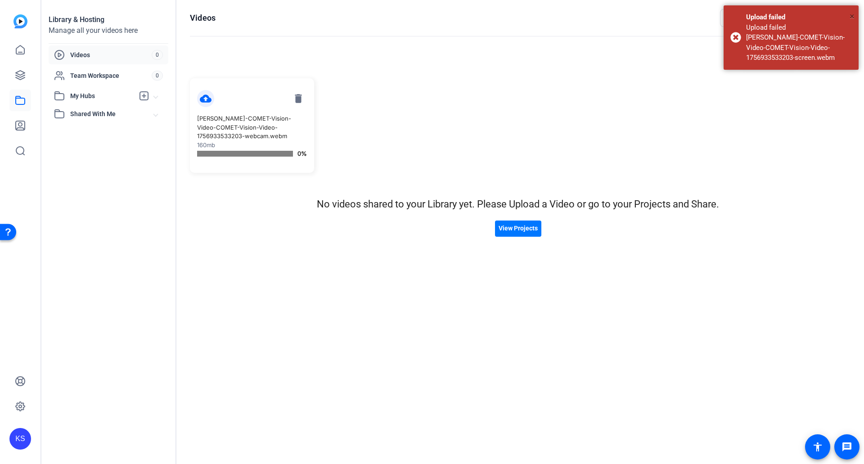
click at [852, 18] on span "×" at bounding box center [851, 16] width 5 height 11
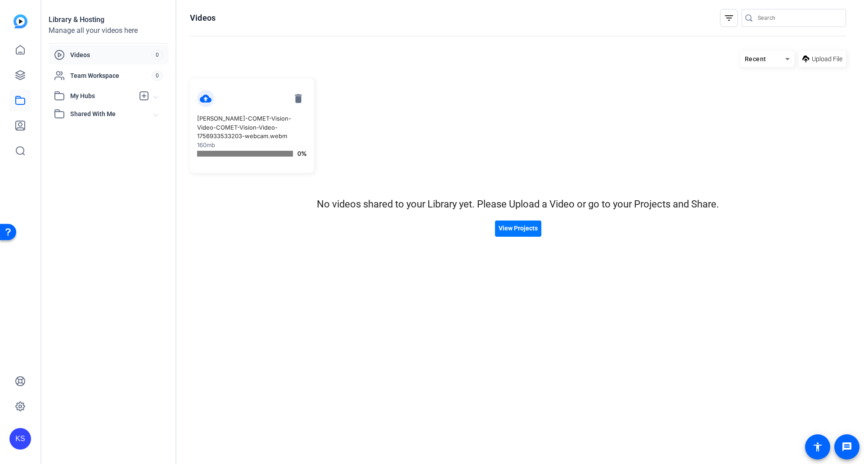
click at [834, 59] on span "Upload File" at bounding box center [826, 58] width 31 height 9
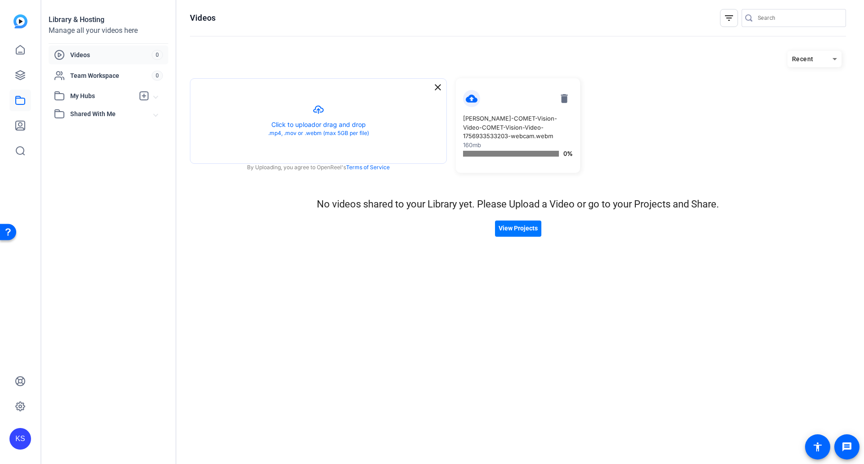
click at [337, 147] on button "button" at bounding box center [318, 121] width 256 height 85
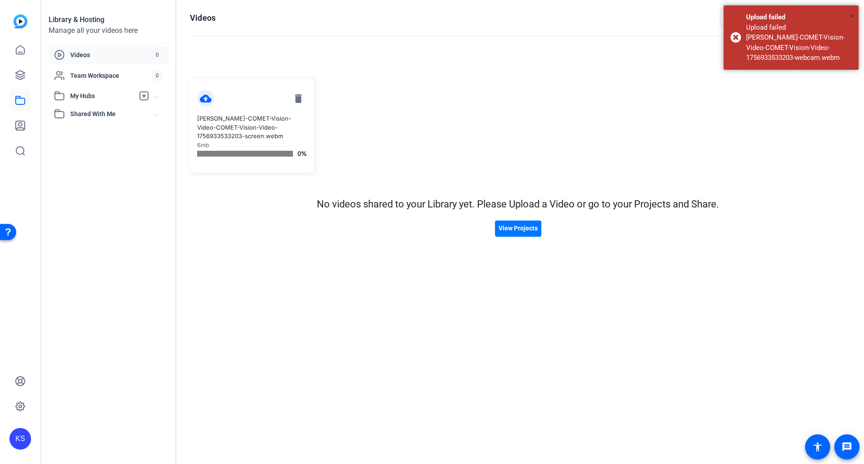
click at [851, 14] on span "×" at bounding box center [851, 16] width 5 height 11
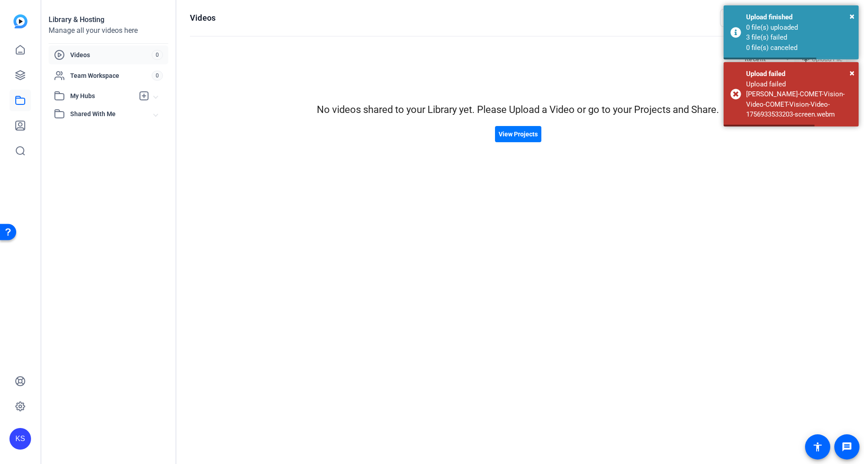
click at [519, 134] on span "View Projects" at bounding box center [517, 134] width 39 height 9
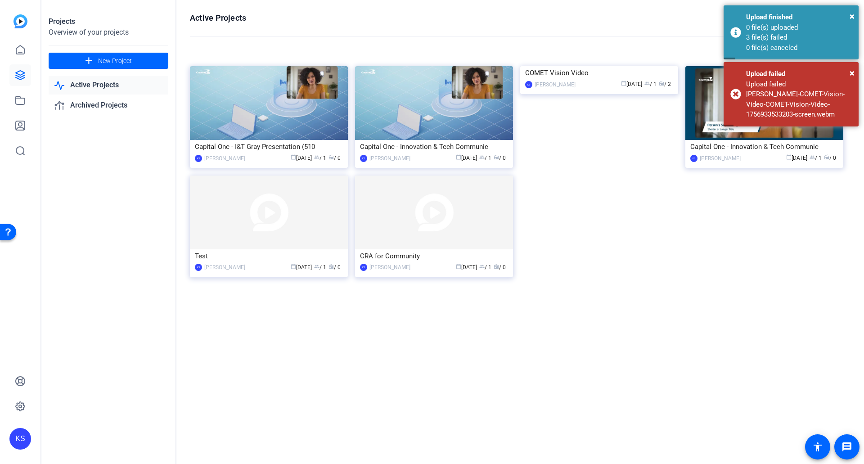
click at [601, 66] on img at bounding box center [599, 66] width 158 height 0
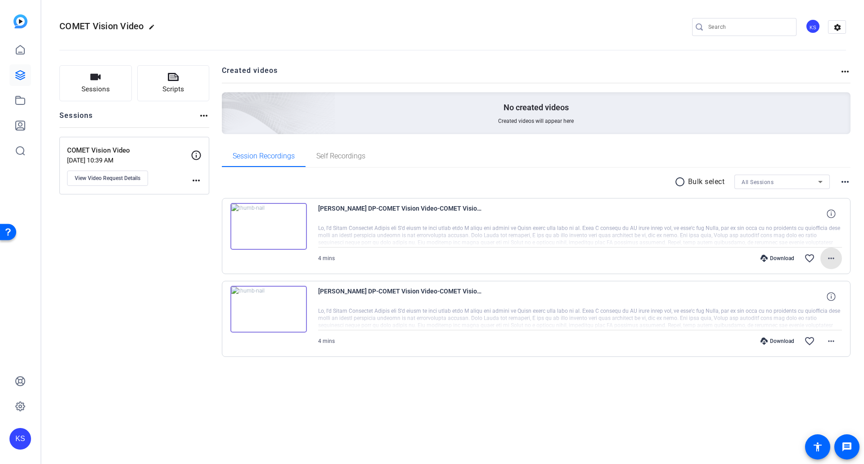
click at [830, 259] on mat-icon "more_horiz" at bounding box center [830, 258] width 11 height 11
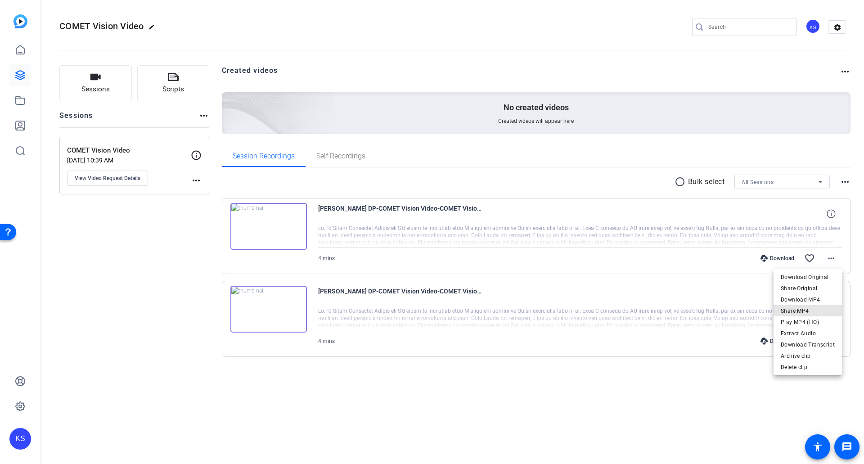
click at [809, 309] on span "Share MP4" at bounding box center [807, 310] width 54 height 11
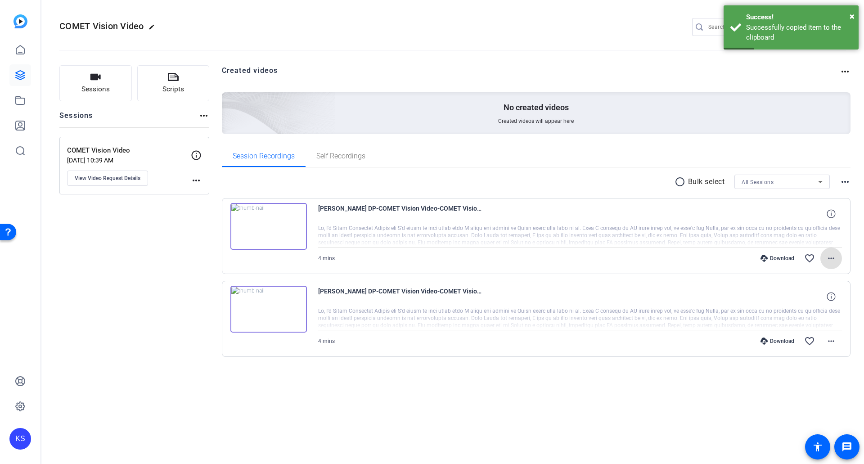
click at [831, 261] on mat-icon "more_horiz" at bounding box center [830, 258] width 11 height 11
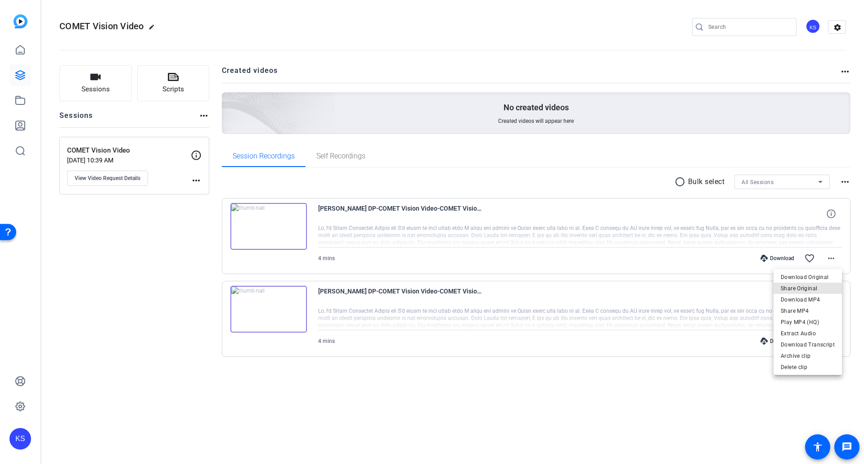
click at [810, 287] on span "Share Original" at bounding box center [807, 288] width 54 height 11
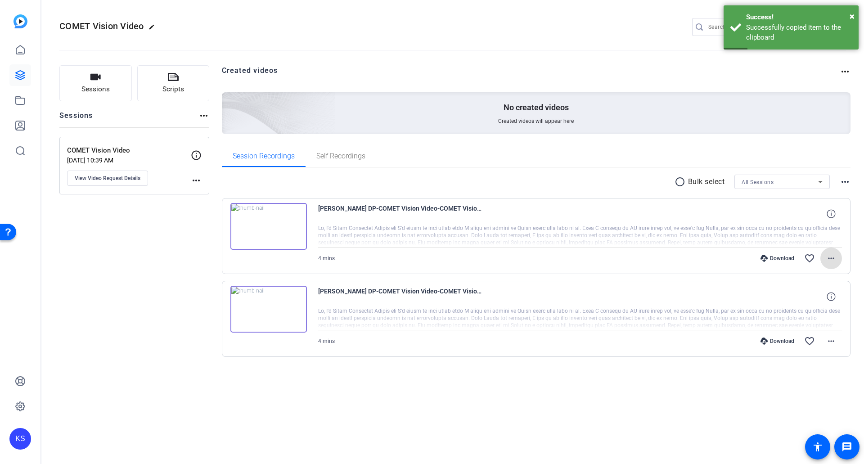
click at [185, 259] on div "Sessions Scripts Sessions more_horiz COMET Vision Video Aug 26, 2025 @ 10:39 AM…" at bounding box center [134, 225] width 150 height 320
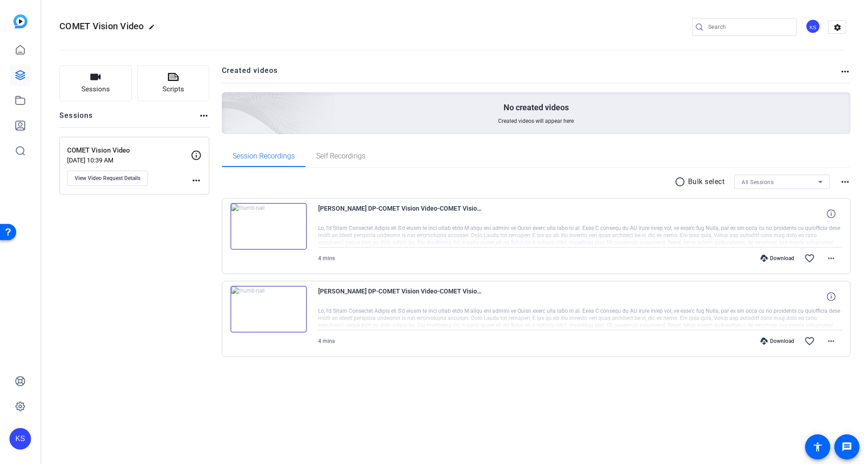
click at [354, 97] on div "No created videos Created videos will appear here" at bounding box center [536, 113] width 629 height 42
click at [842, 69] on mat-icon "more_horiz" at bounding box center [844, 71] width 11 height 11
click at [830, 58] on div at bounding box center [432, 232] width 864 height 464
click at [844, 179] on mat-icon "more_horiz" at bounding box center [844, 181] width 11 height 11
click at [728, 140] on div at bounding box center [432, 232] width 864 height 464
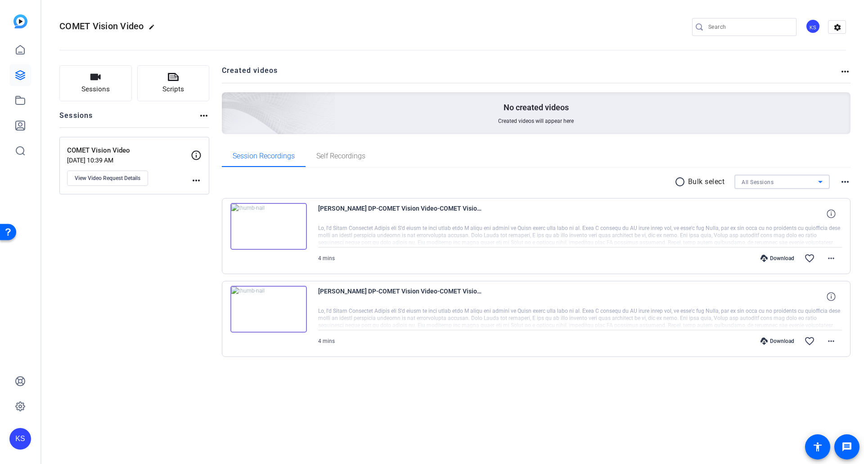
click at [808, 181] on div "All Sessions" at bounding box center [779, 181] width 76 height 11
click at [790, 211] on span "COMET Vision Video" at bounding box center [767, 214] width 53 height 11
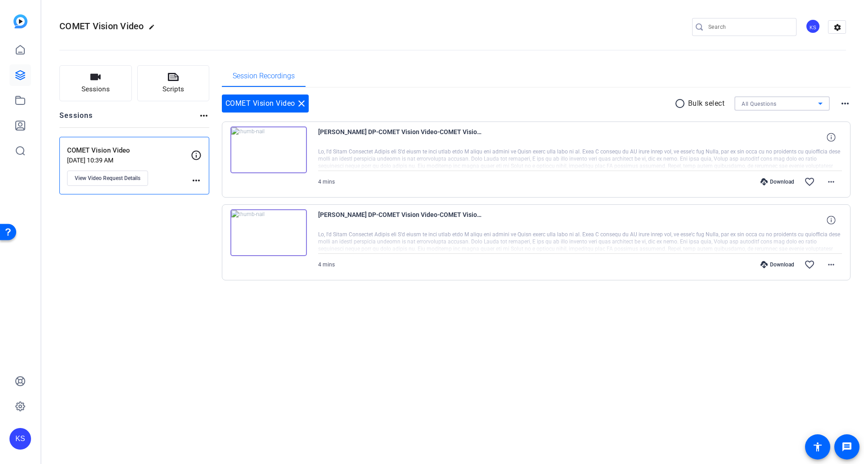
click at [799, 108] on div "All Questions" at bounding box center [779, 103] width 76 height 11
click at [786, 126] on mat-option "All Questions" at bounding box center [781, 121] width 95 height 14
click at [853, 105] on div "Sessions Scripts Sessions more_horiz COMET Vision Video Aug 26, 2025 @ 10:39 AM…" at bounding box center [452, 187] width 822 height 266
click at [197, 154] on icon at bounding box center [196, 155] width 11 height 11
click at [148, 264] on div "Sessions Scripts Sessions more_horiz COMET Vision Video Aug 26, 2025 @ 10:39 AM…" at bounding box center [134, 187] width 150 height 244
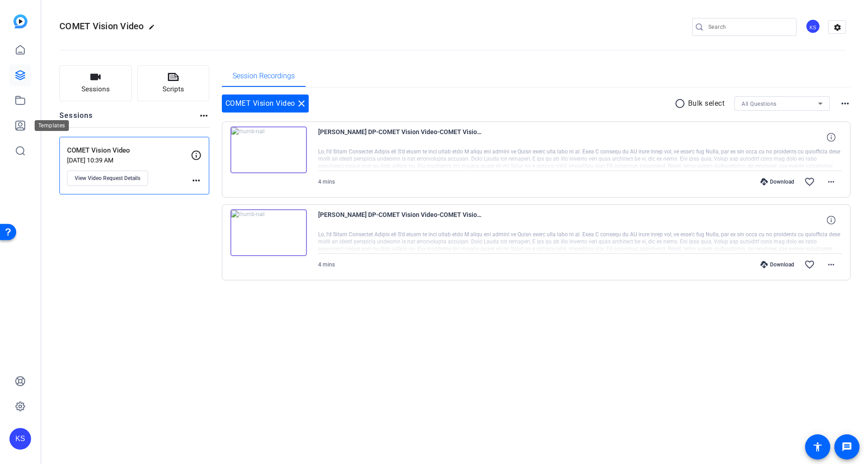
click at [19, 126] on icon at bounding box center [20, 125] width 9 height 9
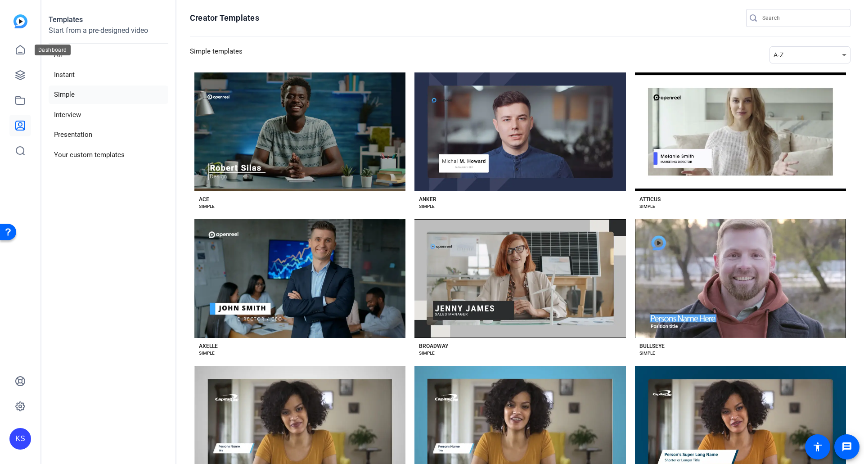
click at [21, 46] on icon at bounding box center [20, 49] width 8 height 9
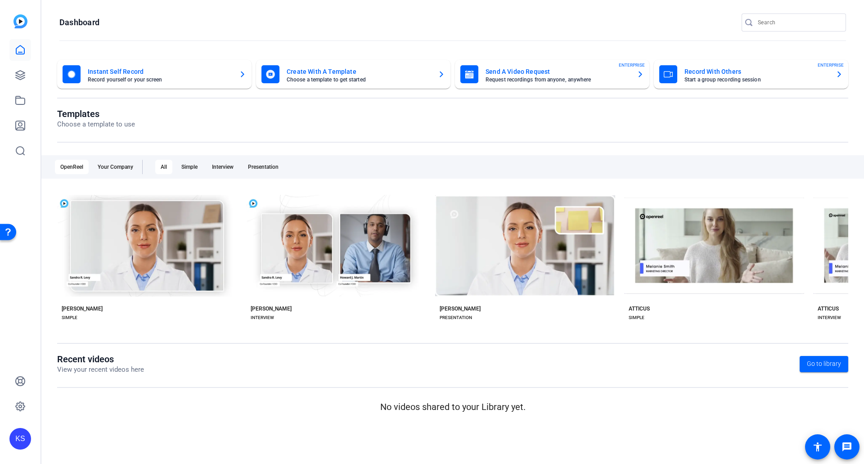
click at [537, 431] on mat-sidenav-content "Dashboard Instant Self Record Record yourself or your screen Create With A Temp…" at bounding box center [452, 232] width 822 height 464
click at [813, 362] on span "Go to library" at bounding box center [823, 363] width 34 height 9
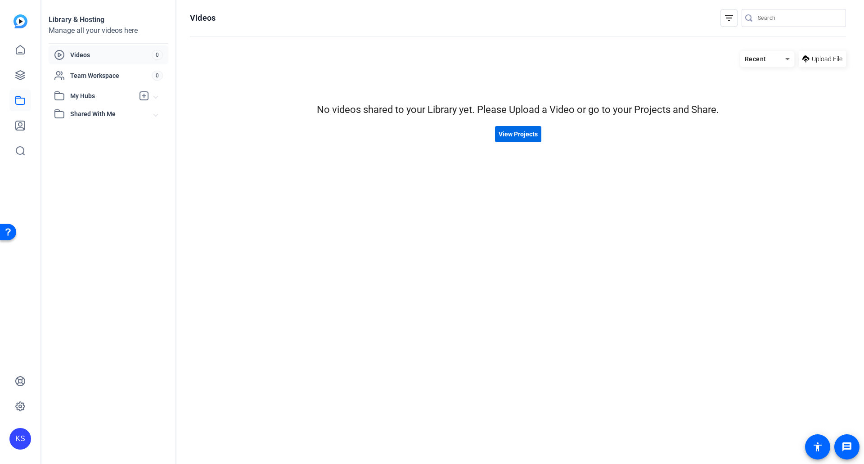
click at [519, 135] on span "View Projects" at bounding box center [517, 134] width 39 height 9
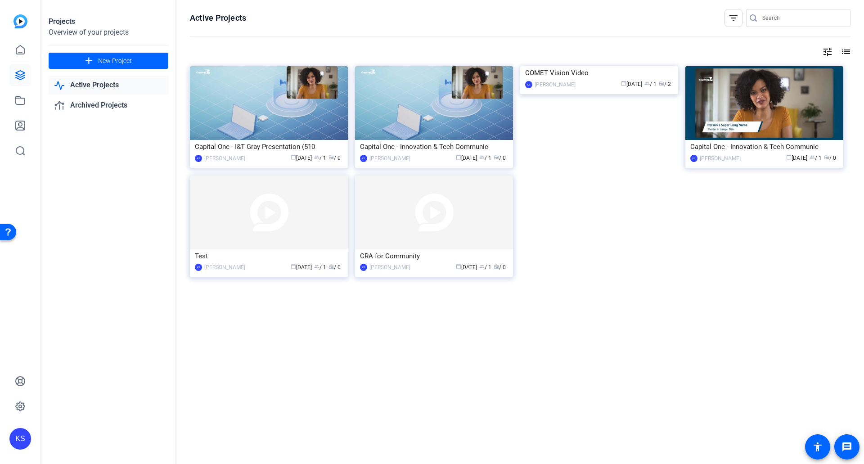
click at [585, 66] on img at bounding box center [599, 66] width 158 height 0
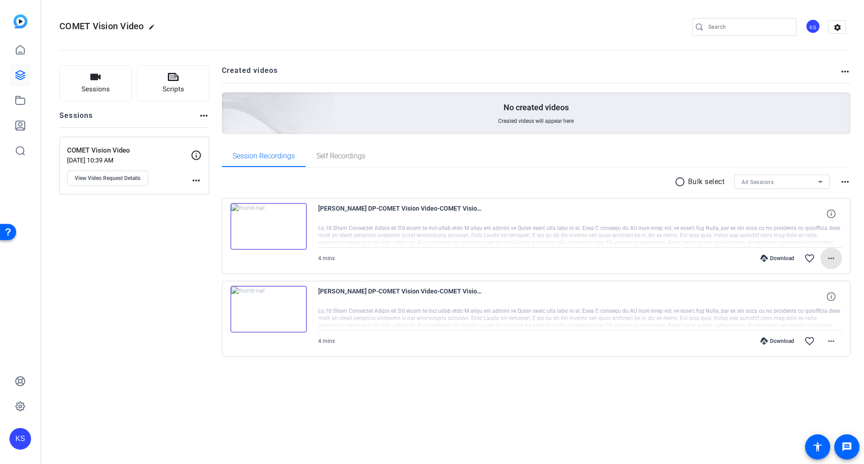
click at [833, 259] on mat-icon "more_horiz" at bounding box center [830, 258] width 11 height 11
click at [645, 385] on div at bounding box center [432, 232] width 864 height 464
click at [828, 344] on mat-icon "more_horiz" at bounding box center [830, 341] width 11 height 11
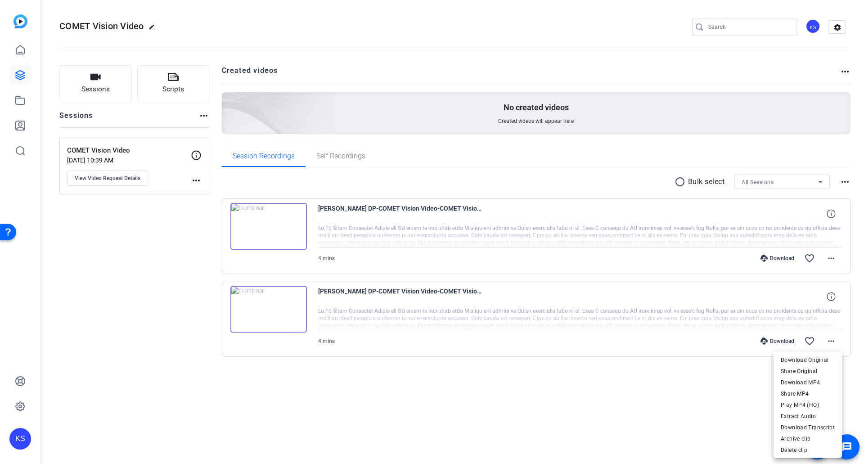
click at [827, 293] on div at bounding box center [432, 232] width 864 height 464
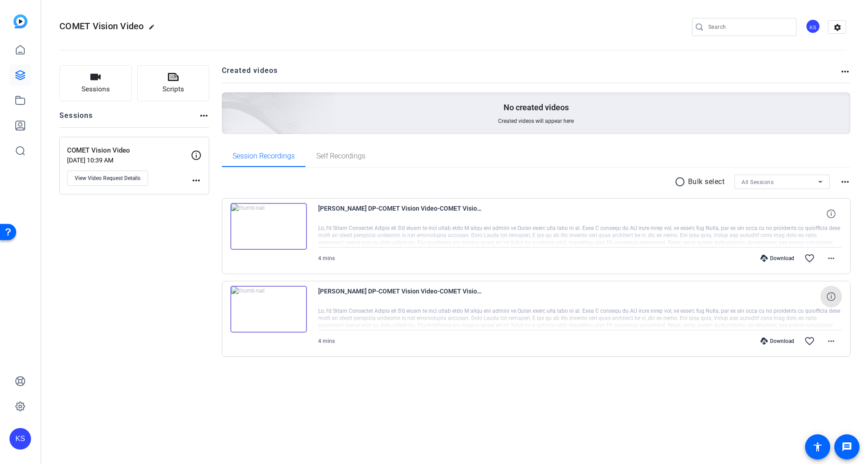
click at [827, 296] on icon at bounding box center [830, 296] width 9 height 9
click at [833, 295] on mat-icon "close" at bounding box center [830, 296] width 11 height 11
click at [826, 332] on span at bounding box center [831, 341] width 22 height 22
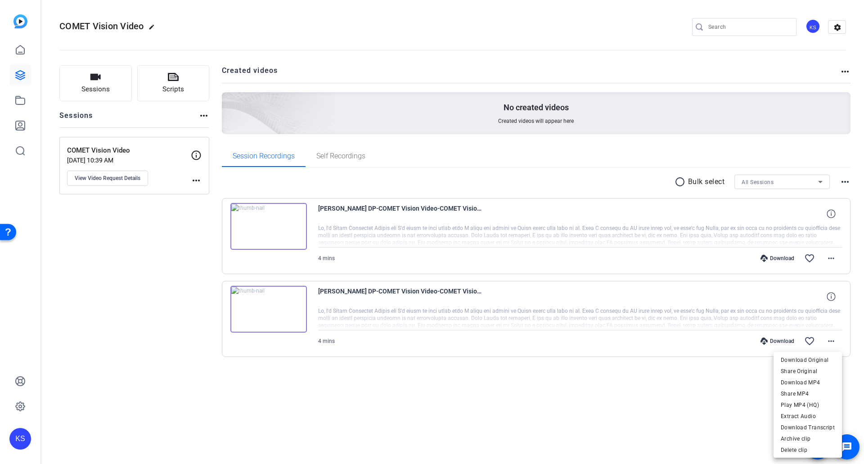
click at [530, 383] on div at bounding box center [432, 232] width 864 height 464
click at [541, 118] on span "Created videos will appear here" at bounding box center [536, 120] width 76 height 7
click at [678, 184] on mat-icon "radio_button_unchecked" at bounding box center [680, 181] width 13 height 11
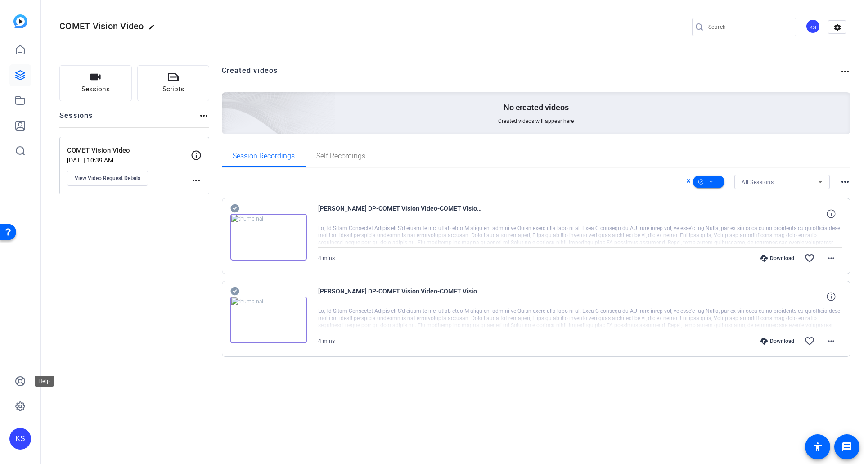
click at [15, 379] on icon at bounding box center [20, 381] width 11 height 11
click at [838, 28] on mat-icon "settings" at bounding box center [837, 27] width 18 height 13
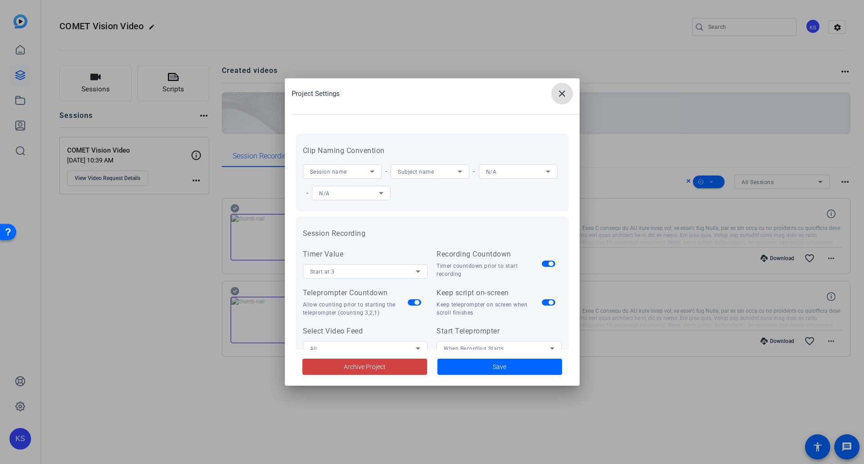
click at [372, 166] on icon at bounding box center [372, 171] width 11 height 11
click at [372, 166] on div at bounding box center [432, 232] width 864 height 464
click at [444, 165] on div "Subject name" at bounding box center [430, 171] width 64 height 14
click at [444, 165] on div at bounding box center [432, 232] width 864 height 464
click at [542, 177] on icon at bounding box center [547, 171] width 11 height 11
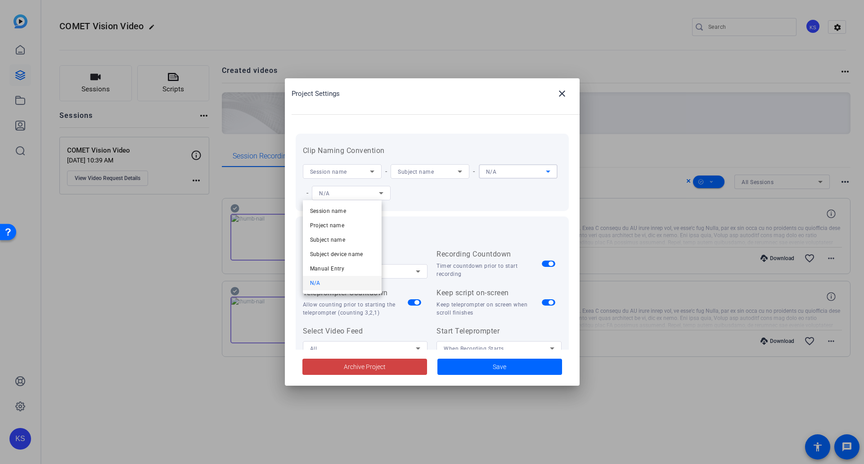
drag, startPoint x: 375, startPoint y: 191, endPoint x: 379, endPoint y: 193, distance: 4.6
click at [375, 191] on div at bounding box center [432, 232] width 864 height 464
click at [379, 197] on div "N/A" at bounding box center [349, 193] width 60 height 11
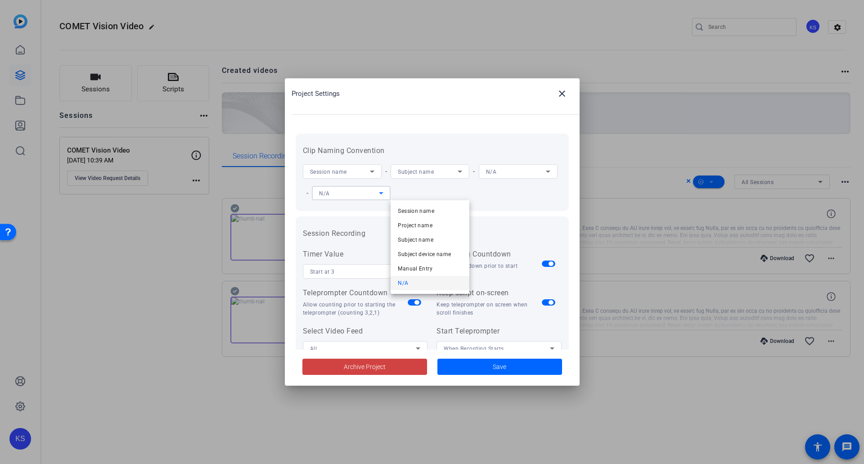
click at [436, 197] on div at bounding box center [432, 232] width 864 height 464
click at [532, 190] on div "Session name - Subject name - N/A - N/A" at bounding box center [432, 182] width 259 height 43
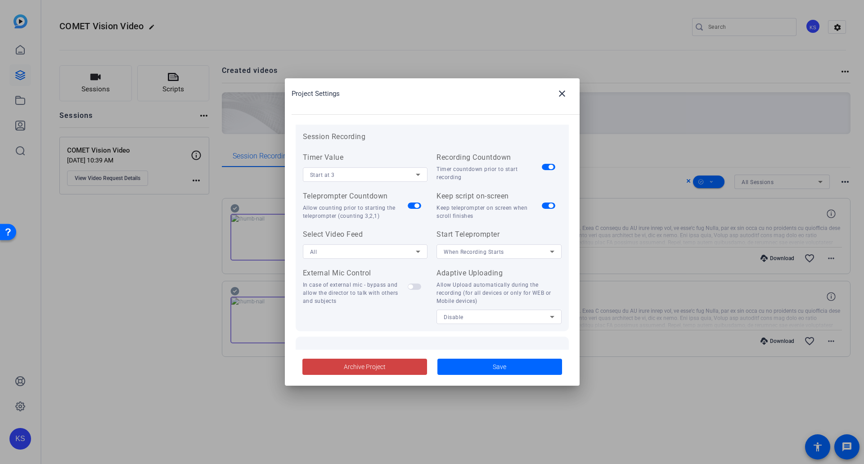
scroll to position [96, 0]
click at [398, 373] on span at bounding box center [364, 367] width 125 height 22
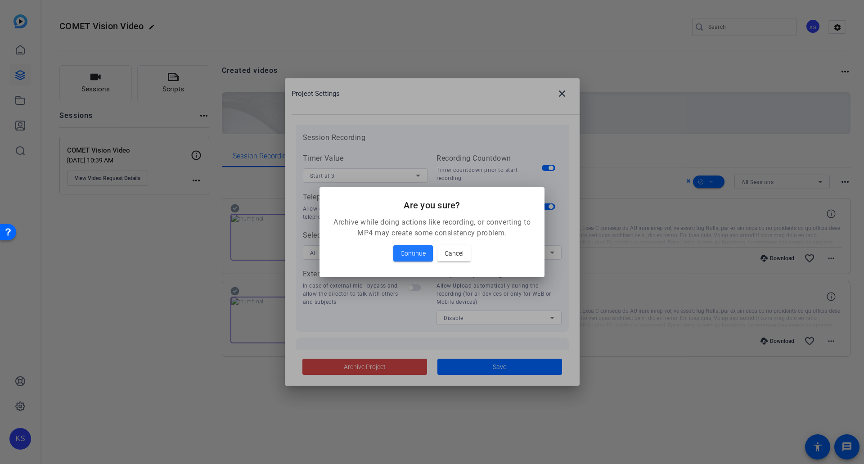
drag, startPoint x: 421, startPoint y: 255, endPoint x: 470, endPoint y: 258, distance: 49.1
click at [470, 258] on div "Continue Cancel" at bounding box center [431, 253] width 203 height 16
click at [466, 257] on span at bounding box center [453, 253] width 33 height 22
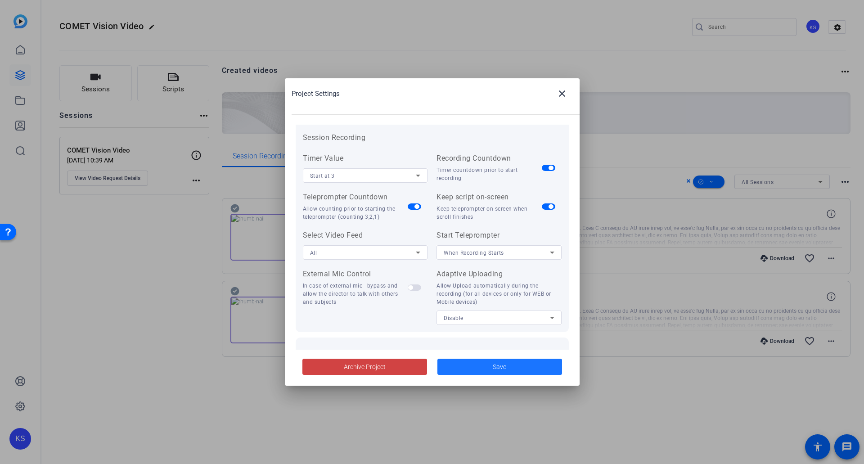
click at [511, 368] on span at bounding box center [499, 367] width 125 height 22
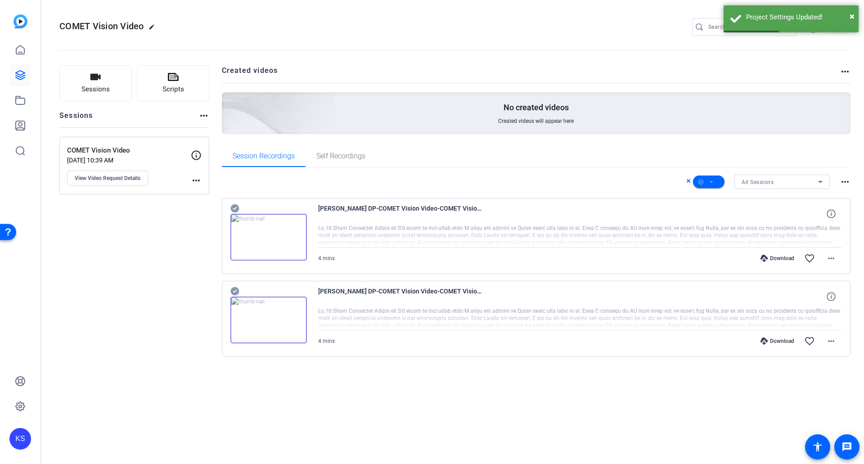
click at [806, 38] on openreel-divider-bar at bounding box center [452, 47] width 786 height 27
click at [811, 32] on div "KS" at bounding box center [812, 26] width 15 height 15
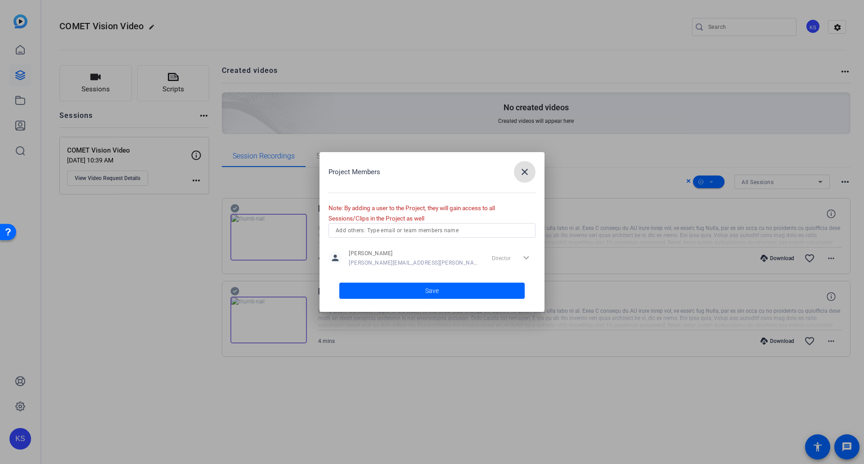
drag, startPoint x: 525, startPoint y: 176, endPoint x: 541, endPoint y: 169, distance: 17.1
click at [526, 176] on mat-icon "close" at bounding box center [524, 171] width 11 height 11
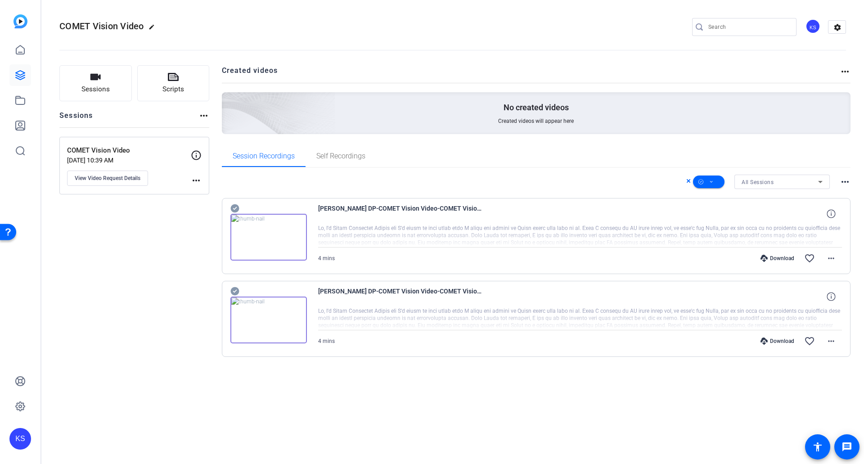
click at [845, 72] on mat-icon "more_horiz" at bounding box center [844, 71] width 11 height 11
click at [845, 72] on div at bounding box center [432, 232] width 864 height 464
click at [525, 97] on div "No created videos Created videos will appear here" at bounding box center [536, 113] width 629 height 42
click at [833, 261] on mat-icon "more_horiz" at bounding box center [830, 258] width 11 height 11
click at [812, 260] on div at bounding box center [432, 232] width 864 height 464
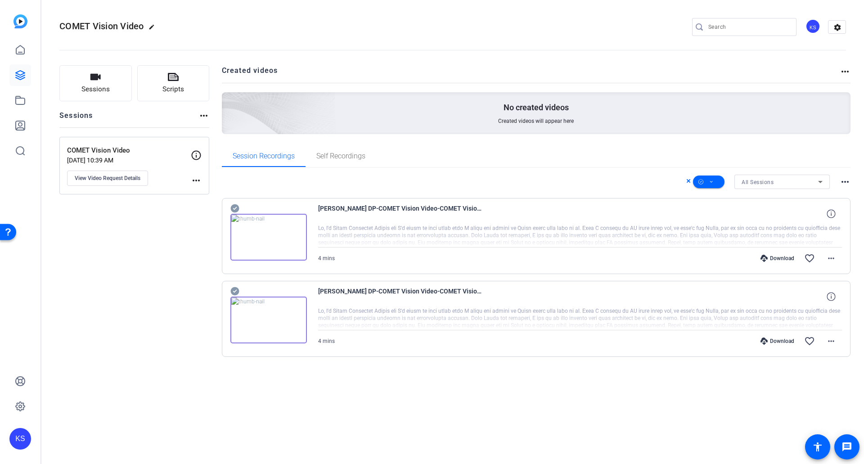
click at [810, 260] on mat-icon "favorite_border" at bounding box center [809, 258] width 11 height 11
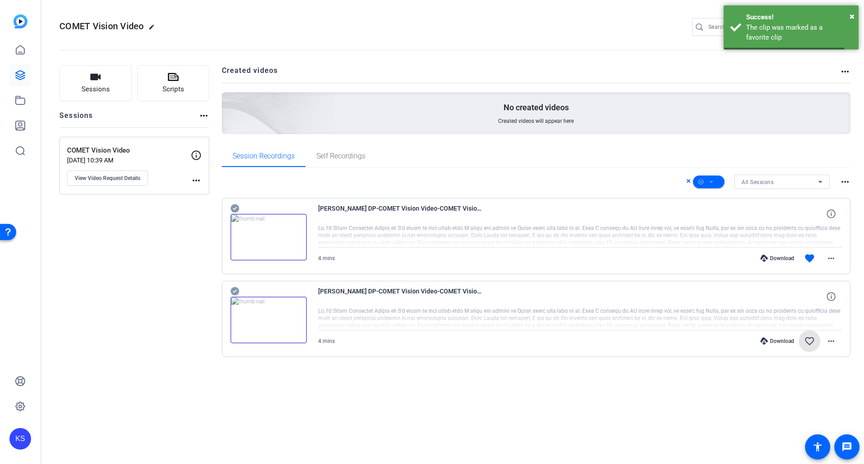
click at [808, 342] on mat-icon "favorite_border" at bounding box center [809, 341] width 11 height 11
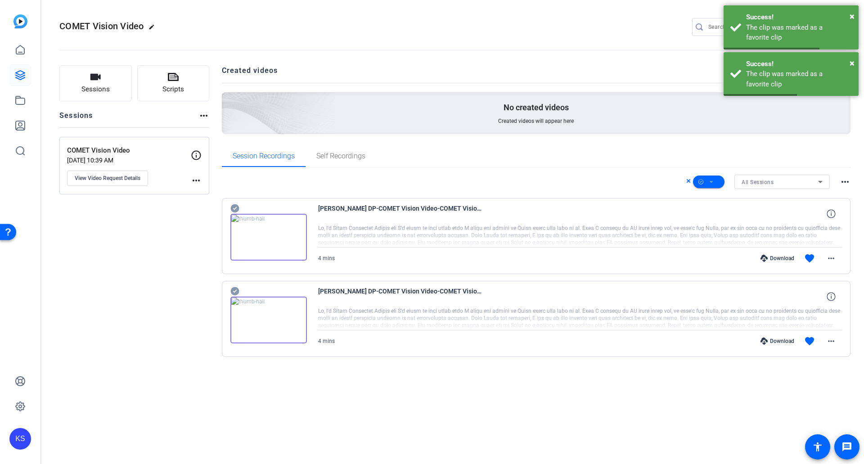
click at [80, 220] on div "Sessions Scripts Sessions more_horiz COMET Vision Video Aug 26, 2025 @ 10:39 AM…" at bounding box center [134, 225] width 150 height 320
click at [20, 53] on icon at bounding box center [20, 50] width 11 height 11
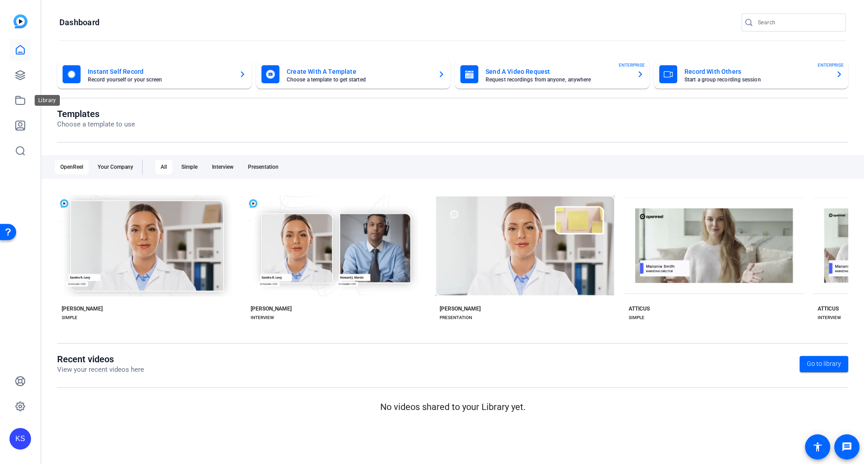
click at [21, 102] on icon at bounding box center [20, 100] width 11 height 11
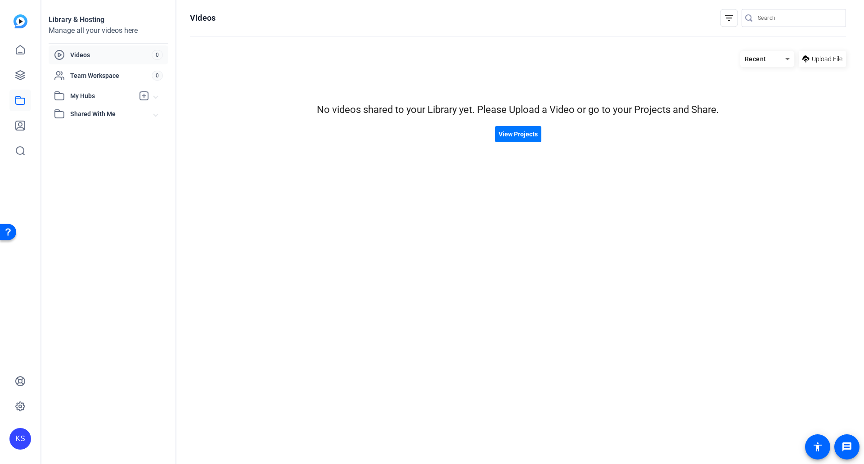
click at [759, 61] on span "Recent" at bounding box center [755, 58] width 22 height 7
click at [755, 89] on span "Newest First" at bounding box center [764, 90] width 35 height 11
click at [761, 61] on span "Newest First" at bounding box center [763, 58] width 38 height 7
click at [752, 102] on span "Oldest First" at bounding box center [762, 104] width 31 height 11
click at [760, 57] on span "Oldest First" at bounding box center [762, 58] width 36 height 7
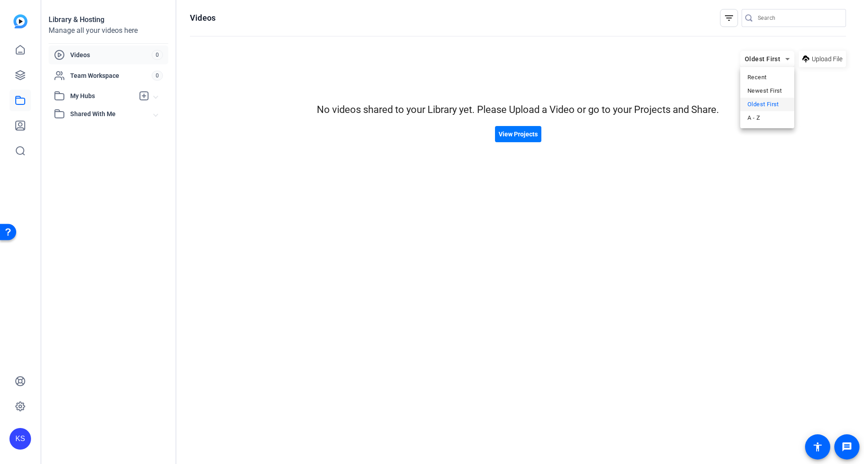
click at [757, 76] on span "Recent" at bounding box center [756, 77] width 19 height 11
click at [152, 116] on span "Shared With Me" at bounding box center [112, 113] width 84 height 9
click at [156, 87] on mat-expansion-panel-header "My Hubs" at bounding box center [109, 96] width 120 height 18
click at [155, 93] on span at bounding box center [156, 95] width 4 height 9
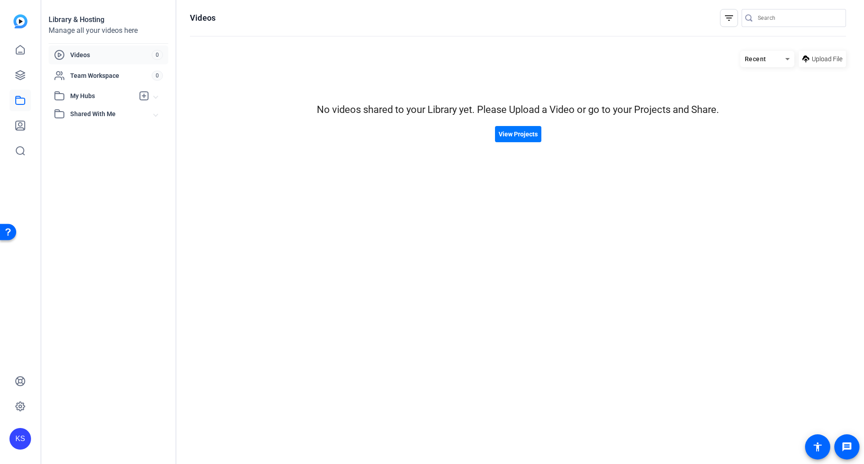
click at [155, 85] on div "Videos 0 Team Workspace 0 My Hubs No hubs available Shared With Me No hubs avai…" at bounding box center [109, 83] width 120 height 77
click at [157, 77] on span "0" at bounding box center [157, 76] width 11 height 10
click at [103, 51] on span "Videos" at bounding box center [110, 54] width 81 height 9
click at [526, 135] on span "View Projects" at bounding box center [517, 134] width 39 height 9
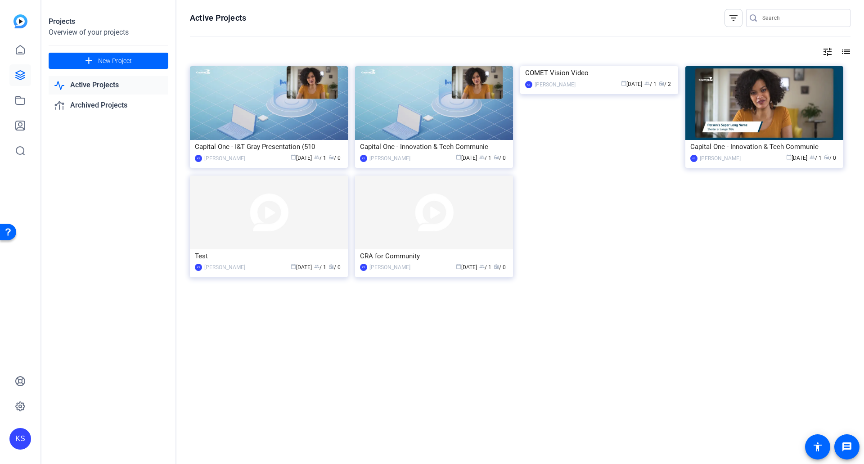
click at [739, 13] on div "filter_list" at bounding box center [733, 18] width 18 height 18
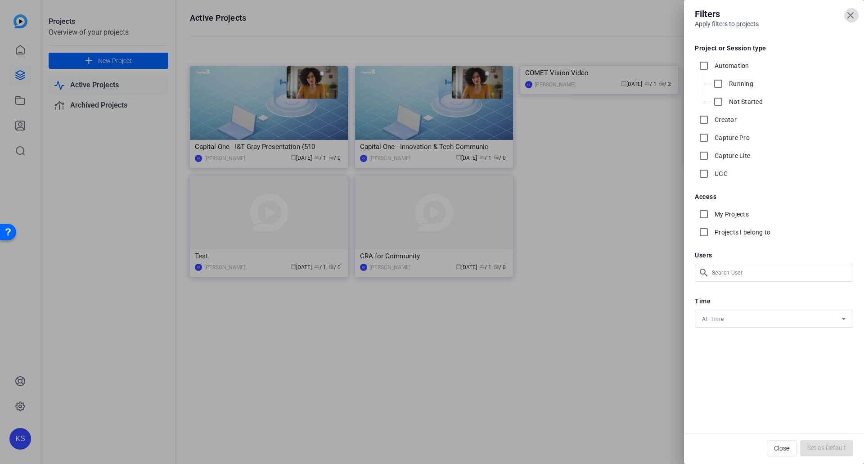
click at [620, 262] on div at bounding box center [432, 232] width 864 height 464
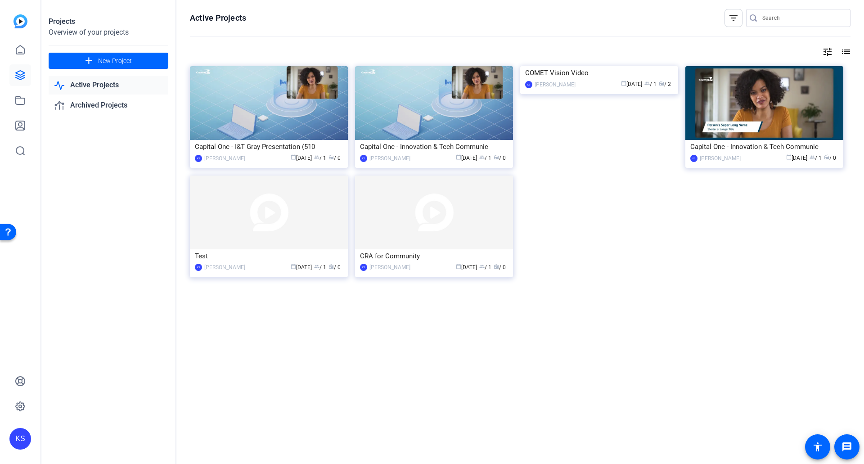
click at [601, 66] on img at bounding box center [599, 66] width 158 height 0
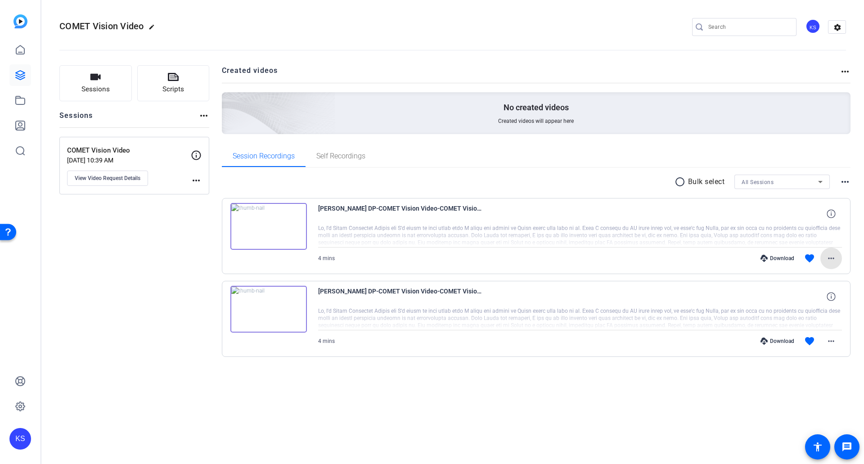
click at [829, 258] on mat-icon "more_horiz" at bounding box center [830, 258] width 11 height 11
click at [836, 259] on div at bounding box center [432, 232] width 864 height 464
click at [820, 180] on icon at bounding box center [820, 181] width 11 height 11
click at [820, 180] on div at bounding box center [432, 232] width 864 height 464
click at [842, 179] on mat-icon "more_horiz" at bounding box center [844, 181] width 11 height 11
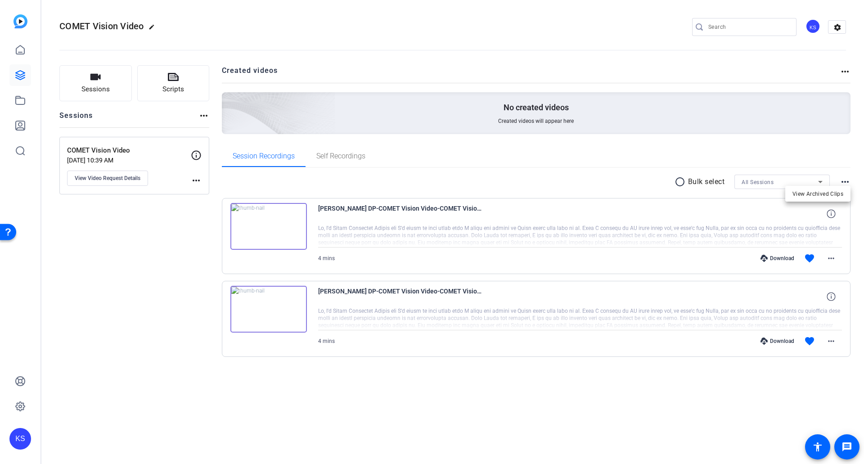
click at [842, 179] on div at bounding box center [432, 232] width 864 height 464
click at [679, 182] on mat-icon "radio_button_unchecked" at bounding box center [680, 181] width 13 height 11
click at [717, 179] on span at bounding box center [708, 182] width 31 height 22
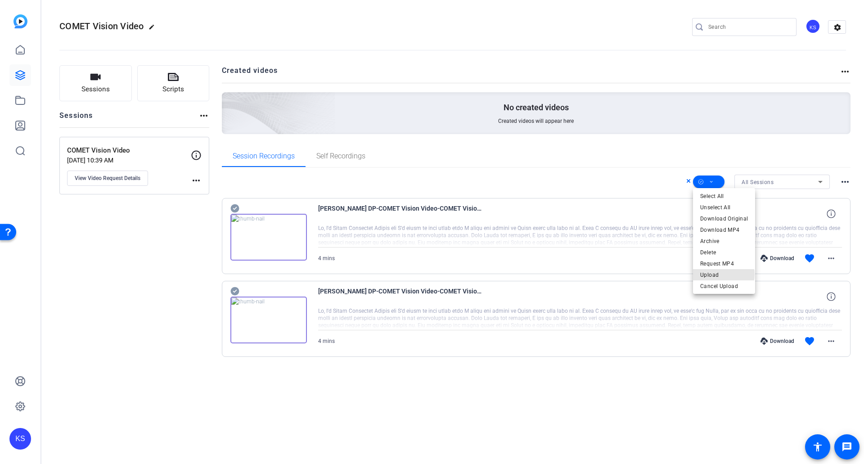
click at [716, 274] on span "Upload" at bounding box center [724, 274] width 48 height 11
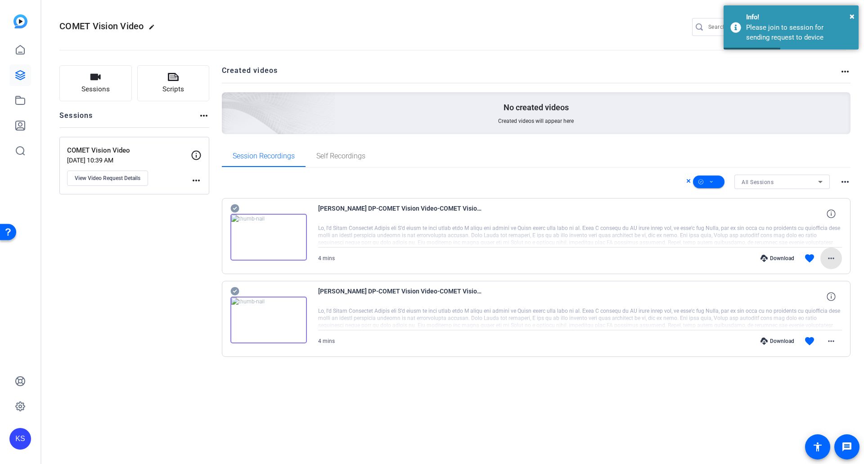
click at [832, 259] on mat-icon "more_horiz" at bounding box center [830, 258] width 11 height 11
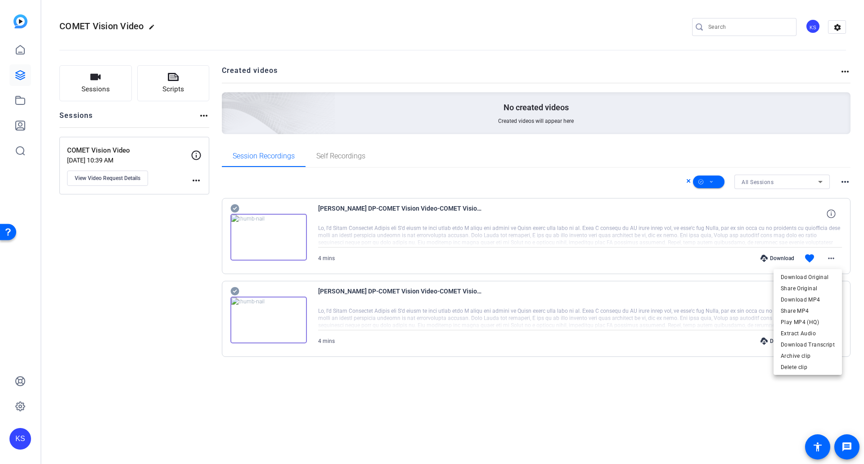
click at [832, 259] on div at bounding box center [432, 232] width 864 height 464
click at [713, 183] on icon at bounding box center [711, 181] width 4 height 11
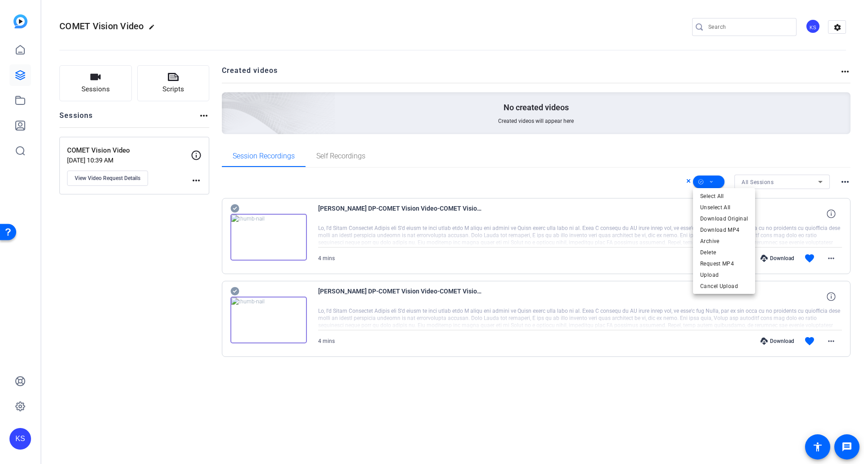
click at [498, 165] on div at bounding box center [432, 232] width 864 height 464
click at [353, 163] on span "Self Recordings" at bounding box center [340, 156] width 49 height 22
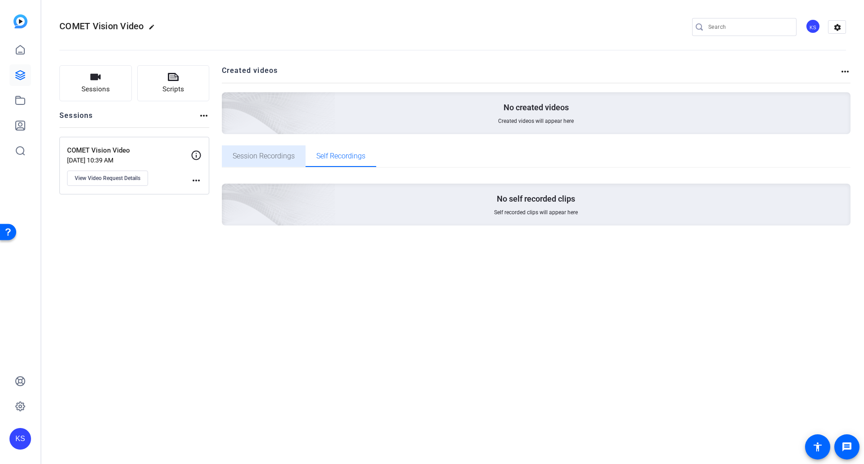
click at [287, 161] on span "Session Recordings" at bounding box center [264, 156] width 62 height 22
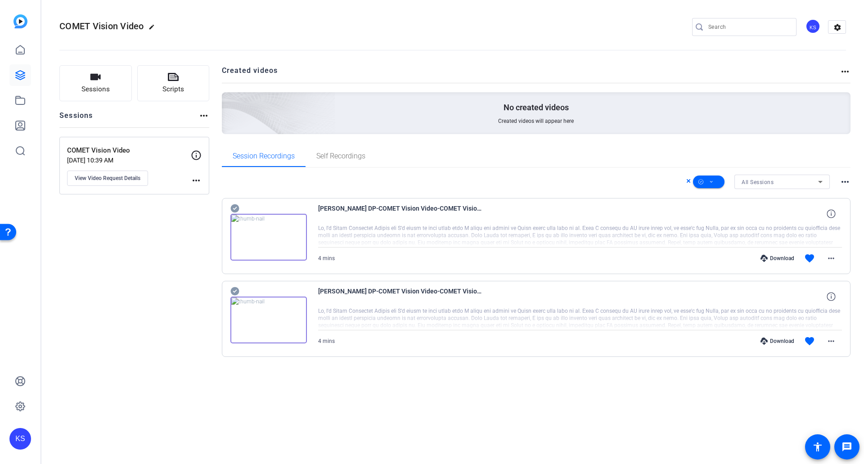
click at [17, 21] on img at bounding box center [20, 21] width 14 height 14
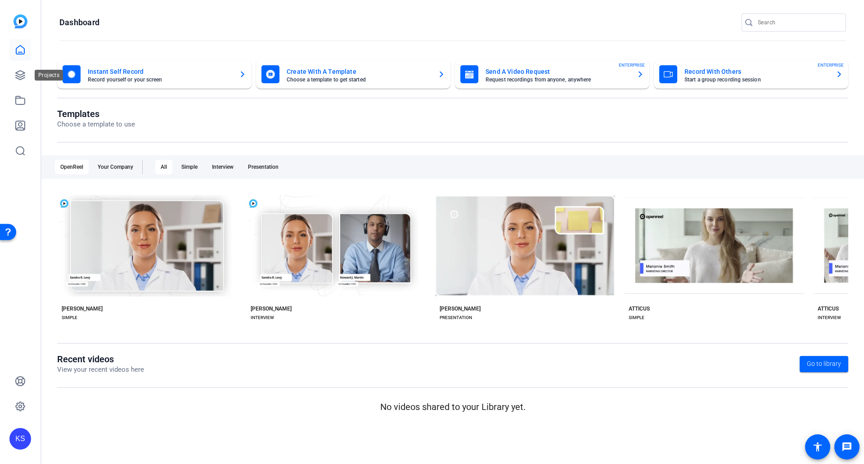
click at [27, 75] on link at bounding box center [20, 75] width 22 height 22
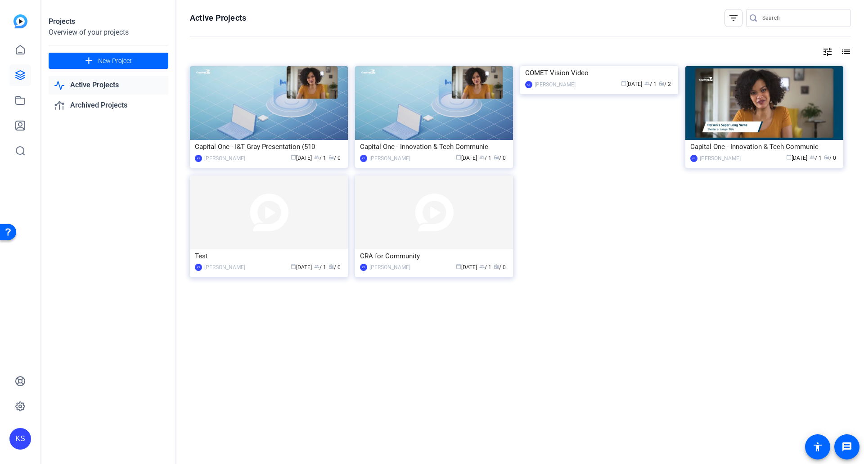
click at [98, 101] on link "Archived Projects" at bounding box center [109, 105] width 120 height 18
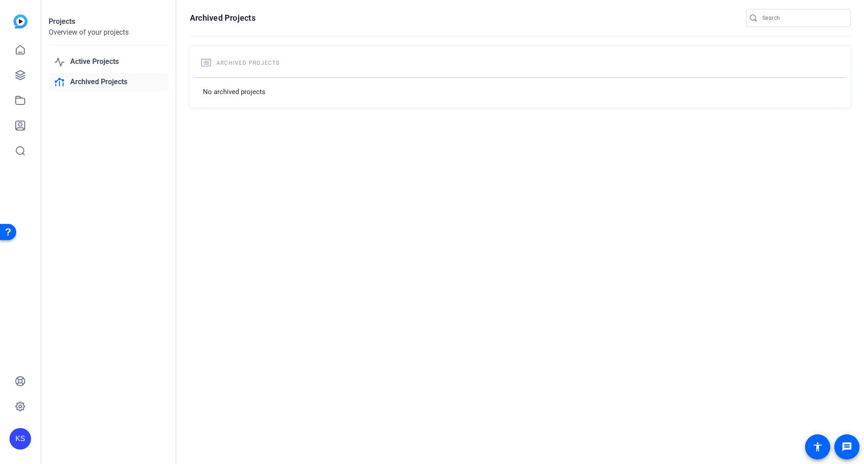
click at [105, 64] on link "Active Projects" at bounding box center [109, 62] width 120 height 18
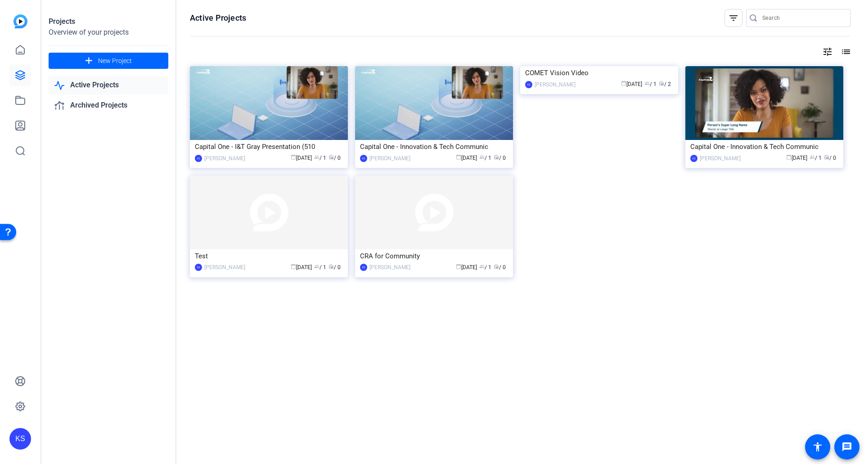
click at [778, 117] on img at bounding box center [764, 103] width 158 height 74
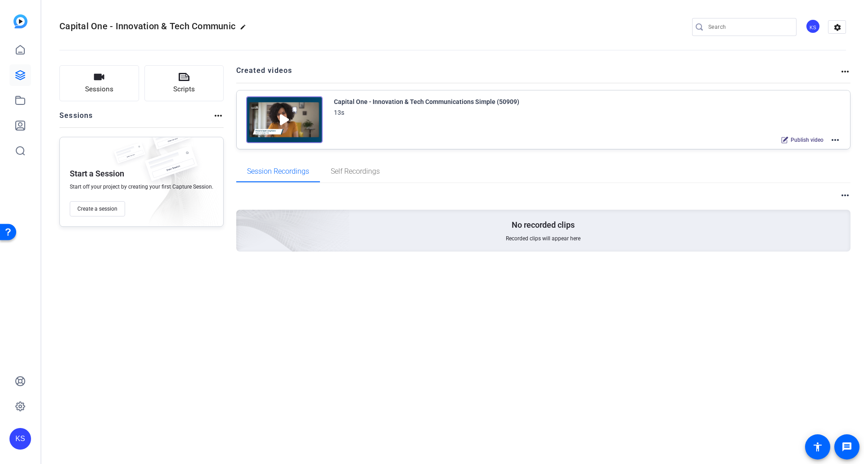
click at [839, 29] on mat-icon "settings" at bounding box center [837, 27] width 18 height 13
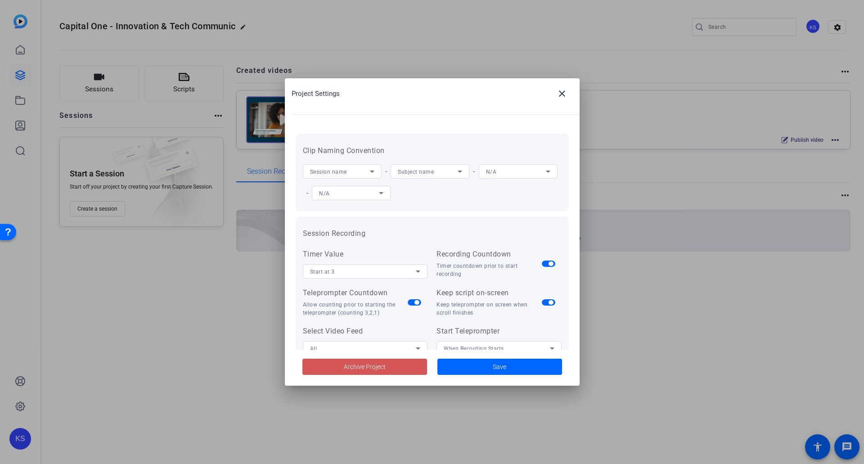
click at [394, 366] on span at bounding box center [364, 367] width 125 height 22
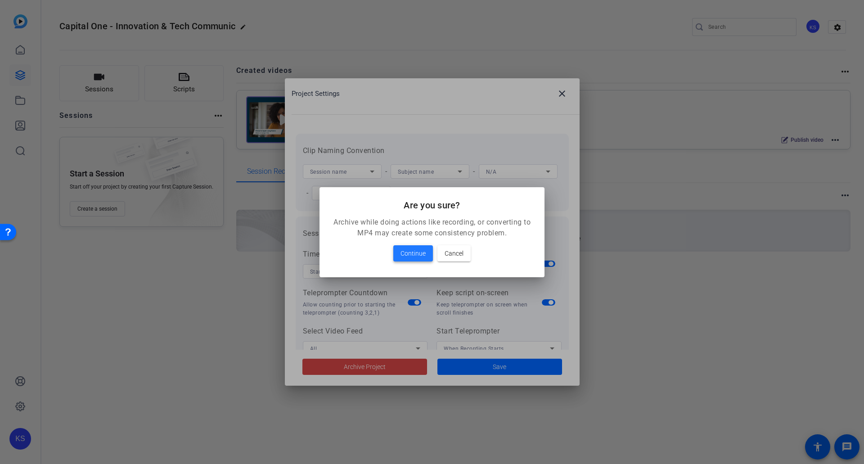
click at [423, 257] on span "Continue" at bounding box center [412, 253] width 25 height 11
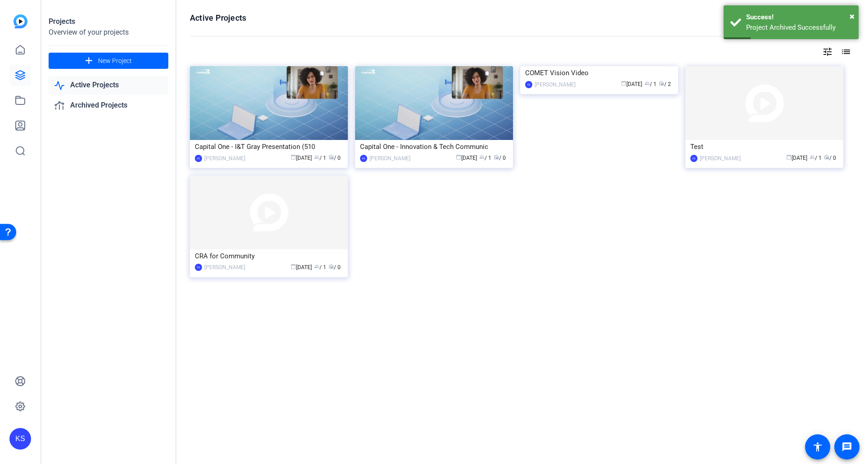
click at [750, 103] on img at bounding box center [764, 103] width 158 height 74
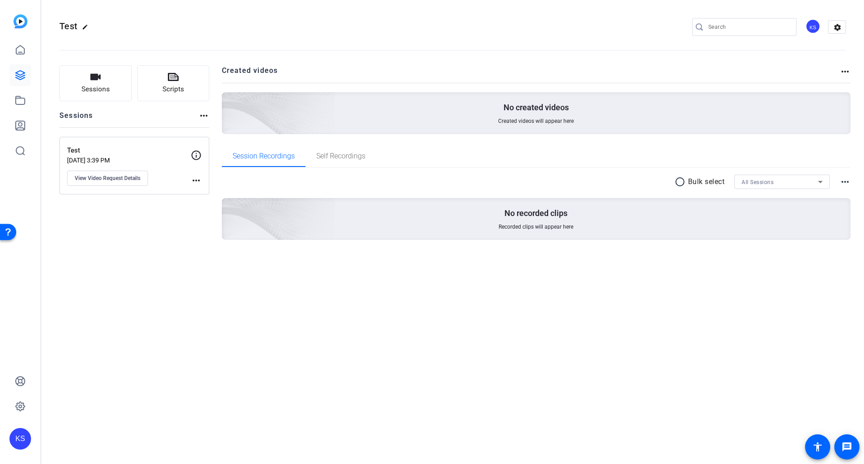
click at [846, 15] on mat-toolbar "Test edit KS settings" at bounding box center [452, 27] width 822 height 54
click at [838, 28] on mat-icon "settings" at bounding box center [837, 27] width 18 height 13
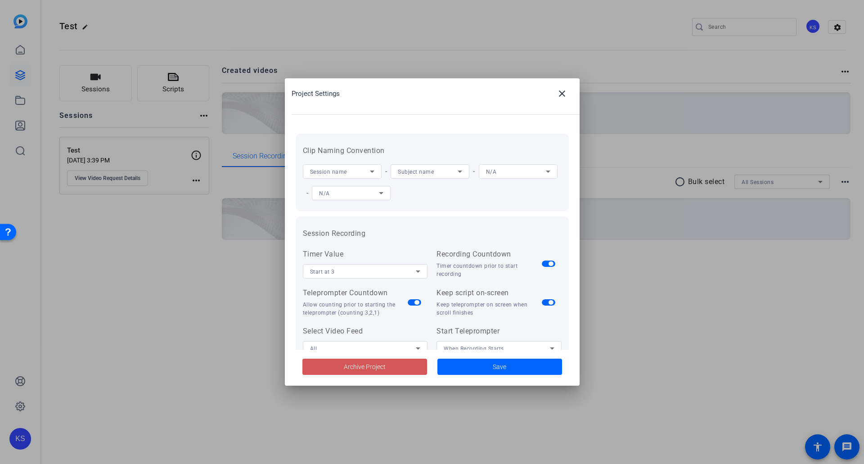
click at [395, 368] on span at bounding box center [364, 367] width 125 height 22
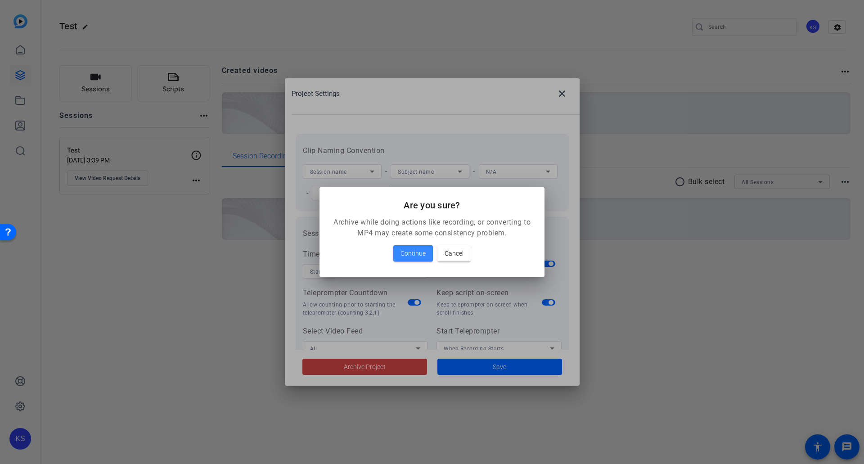
click at [412, 257] on span "Continue" at bounding box center [412, 253] width 25 height 11
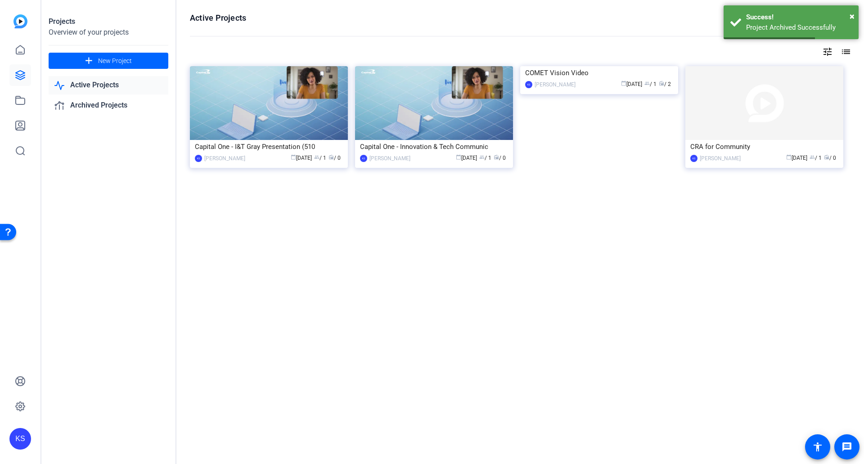
click at [797, 89] on img at bounding box center [764, 103] width 158 height 74
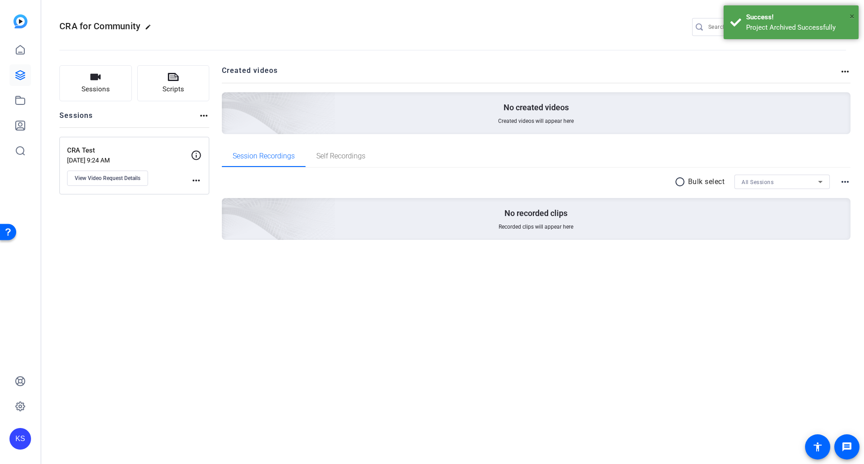
click at [851, 14] on span "×" at bounding box center [851, 16] width 5 height 11
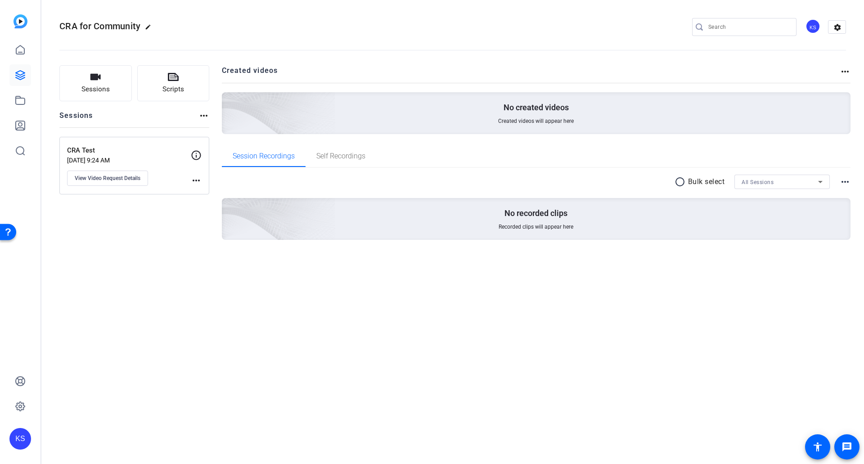
click at [835, 27] on mat-icon "settings" at bounding box center [837, 27] width 18 height 13
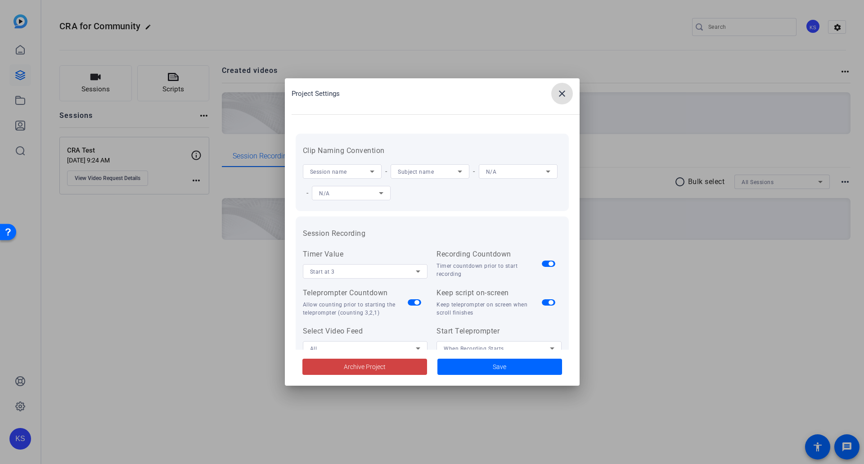
click at [406, 367] on span at bounding box center [364, 367] width 125 height 22
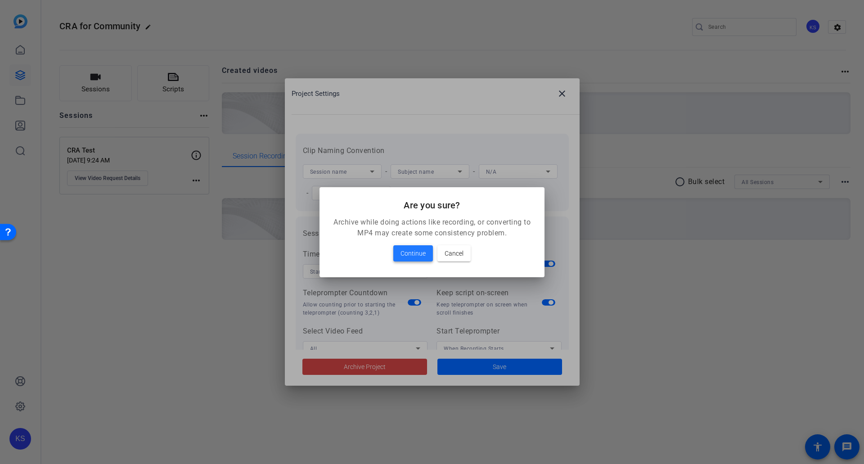
click at [421, 247] on span at bounding box center [413, 253] width 40 height 22
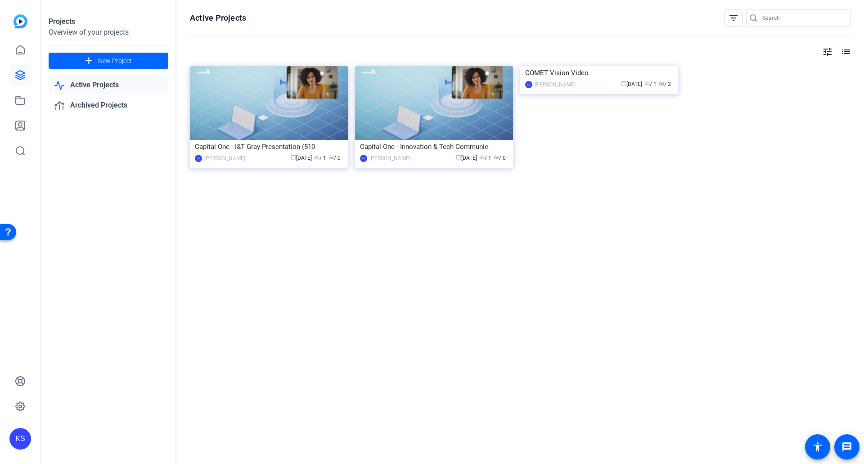
click at [408, 107] on img at bounding box center [434, 103] width 158 height 74
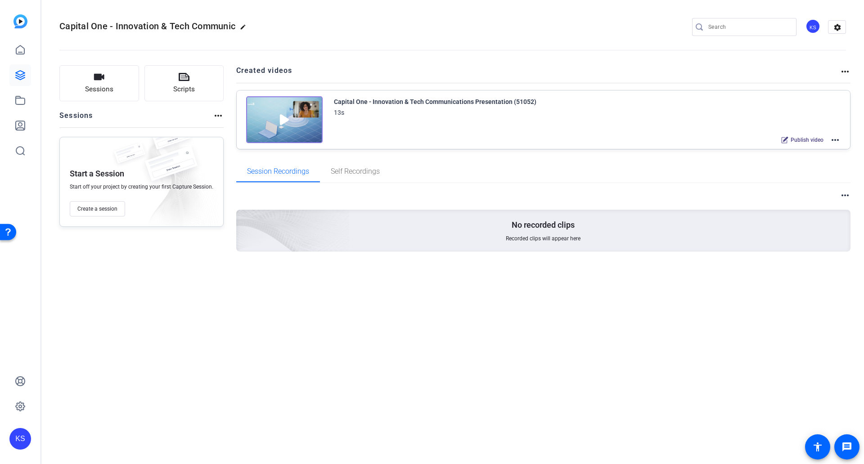
click at [838, 142] on mat-icon "more_horiz" at bounding box center [834, 139] width 11 height 11
click at [823, 148] on span "Edit in Creator" at bounding box center [801, 150] width 63 height 11
click at [559, 220] on p "No recorded clips" at bounding box center [542, 224] width 63 height 11
click at [844, 196] on mat-icon "more_horiz" at bounding box center [844, 195] width 11 height 11
click at [826, 169] on div at bounding box center [432, 232] width 864 height 464
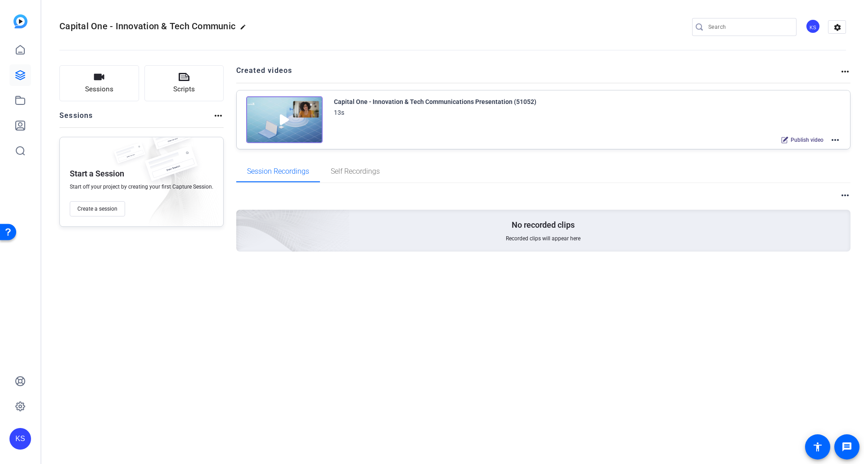
click at [842, 70] on mat-icon "more_horiz" at bounding box center [844, 71] width 11 height 11
click at [218, 118] on div at bounding box center [432, 232] width 864 height 464
click at [218, 114] on mat-icon "more_horiz" at bounding box center [218, 115] width 11 height 11
click at [218, 114] on div at bounding box center [432, 232] width 864 height 464
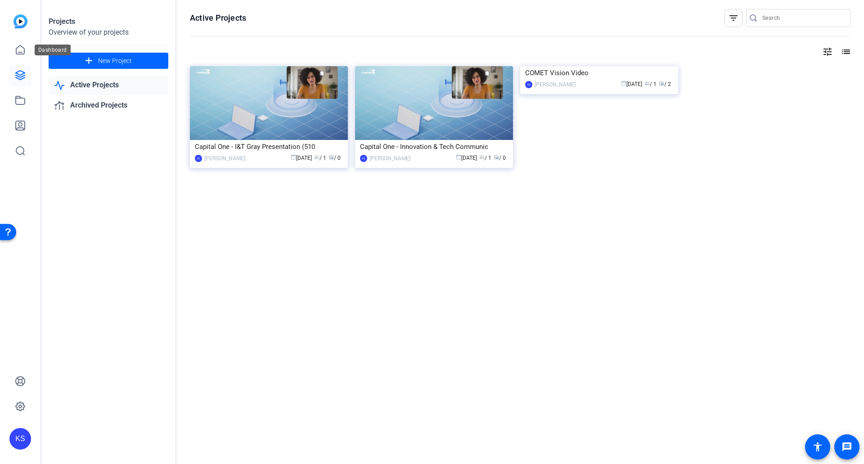
click at [21, 51] on icon at bounding box center [20, 50] width 11 height 11
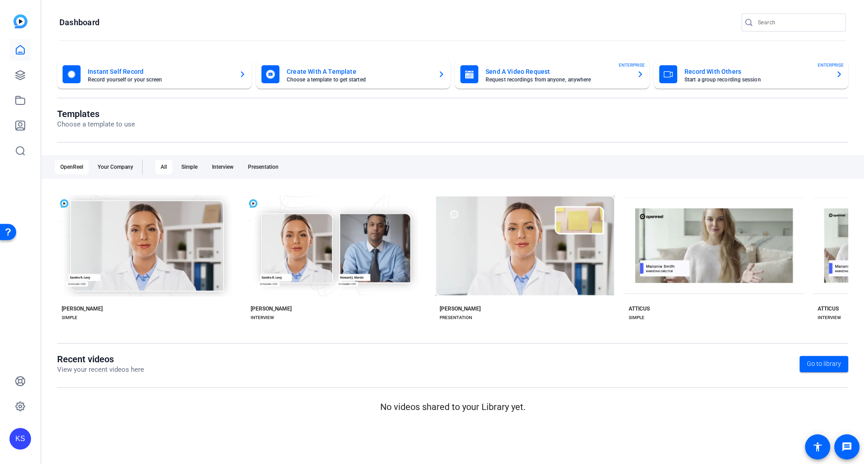
click at [118, 165] on div "Your Company" at bounding box center [115, 167] width 46 height 14
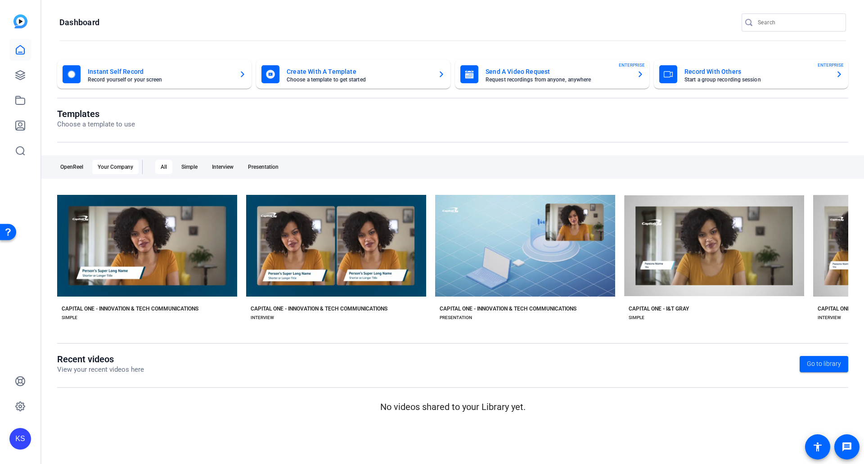
click at [554, 224] on span "Start with Capital One - Innovation & Tech Communications" at bounding box center [531, 229] width 140 height 11
